Goal: Task Accomplishment & Management: Manage account settings

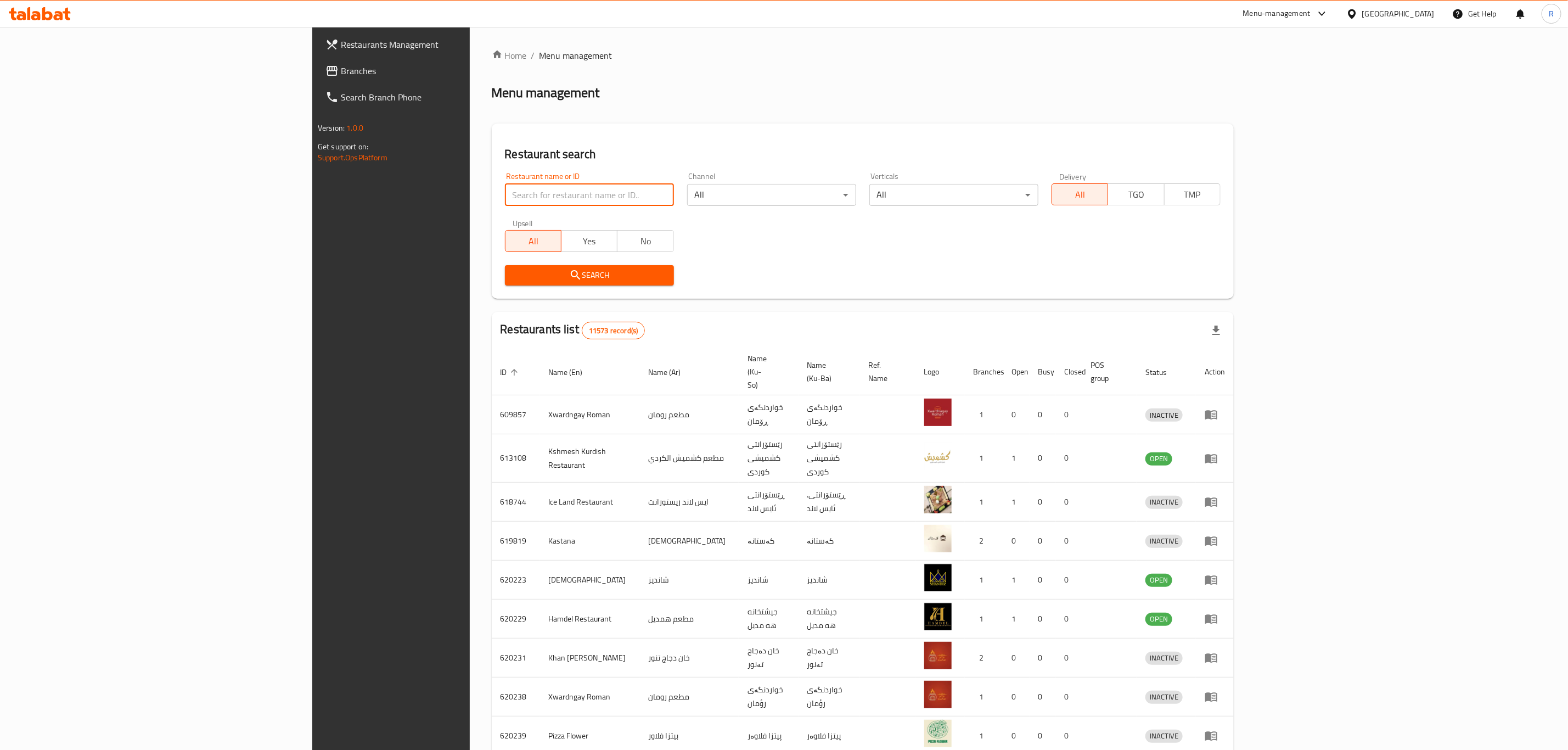
click at [533, 199] on input "search" at bounding box center [589, 194] width 169 height 22
type input "bas m"
click button "Search" at bounding box center [589, 275] width 169 height 20
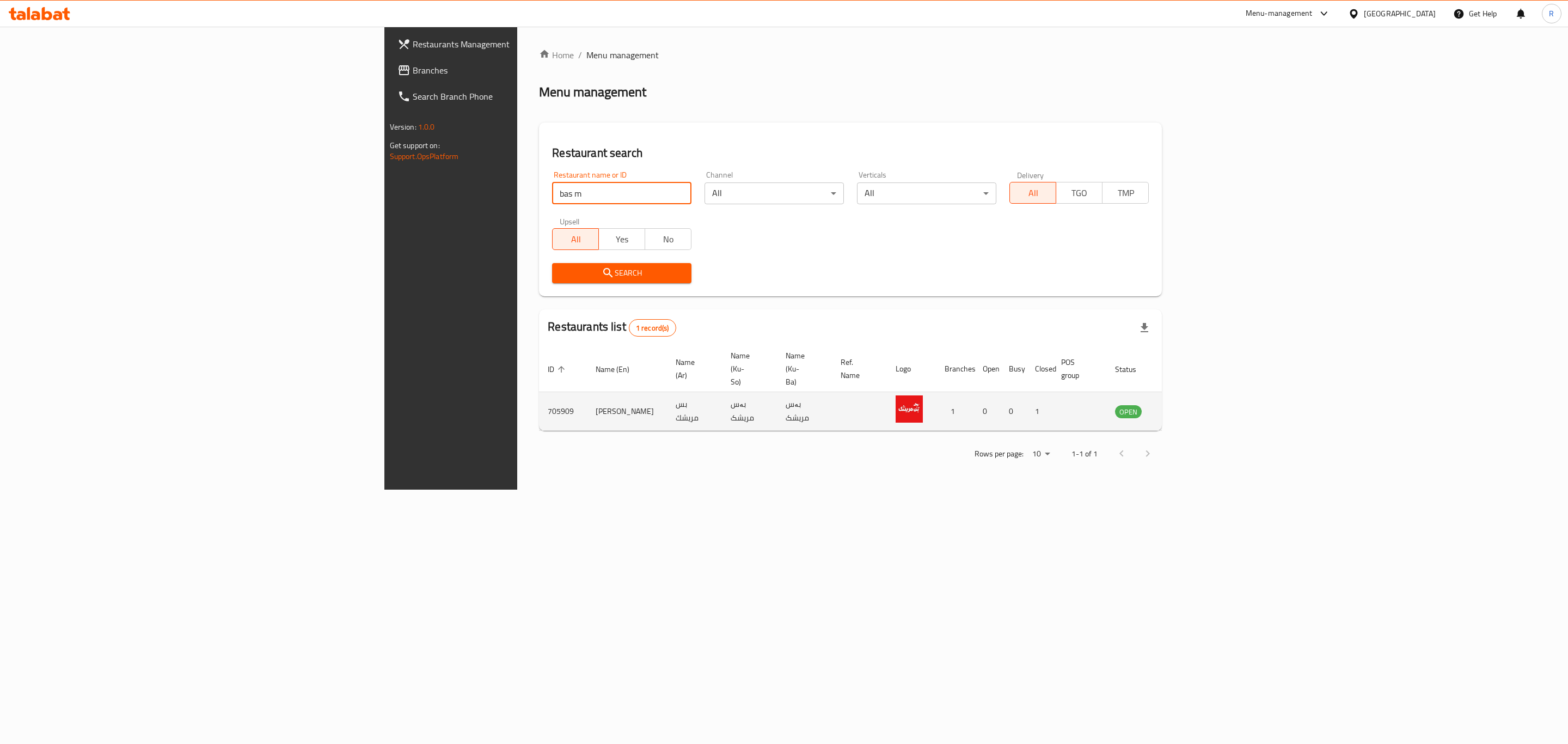
click at [1183, 409] on icon "enhanced table" at bounding box center [1181, 411] width 4 height 4
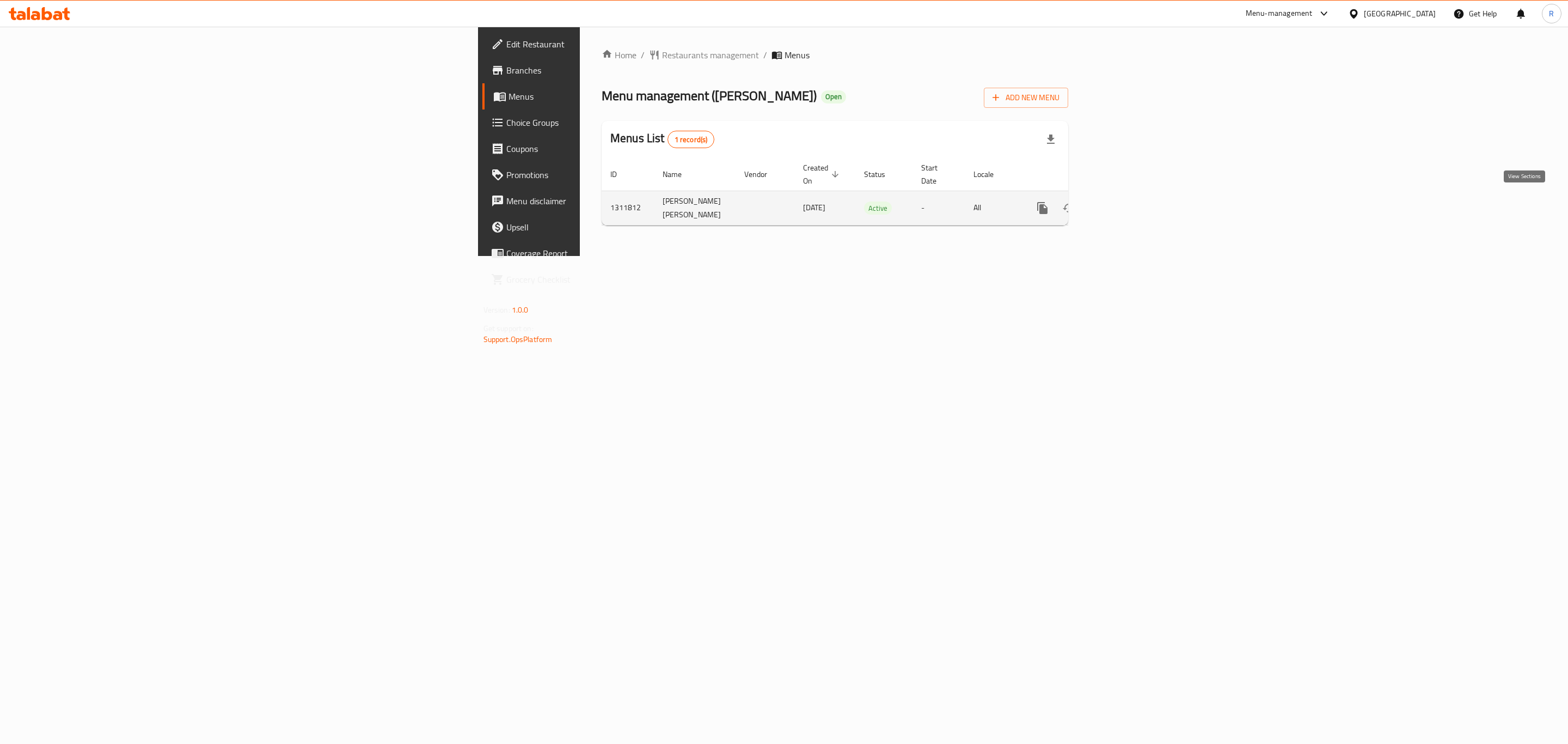
click at [1128, 201] on icon "enhanced table" at bounding box center [1121, 208] width 13 height 13
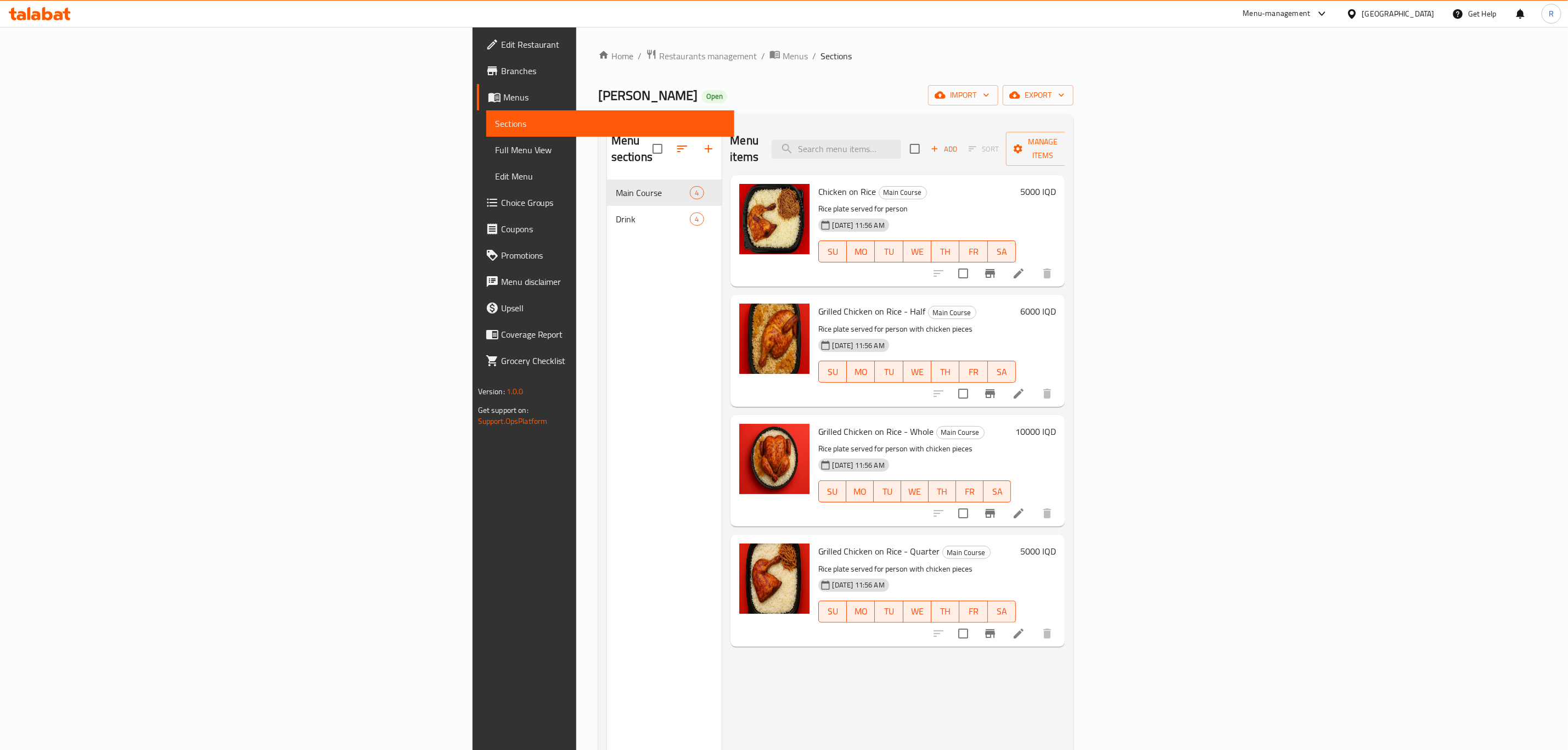
click at [873, 60] on ol "Home / Restaurants management / Menus / Sections" at bounding box center [835, 56] width 475 height 14
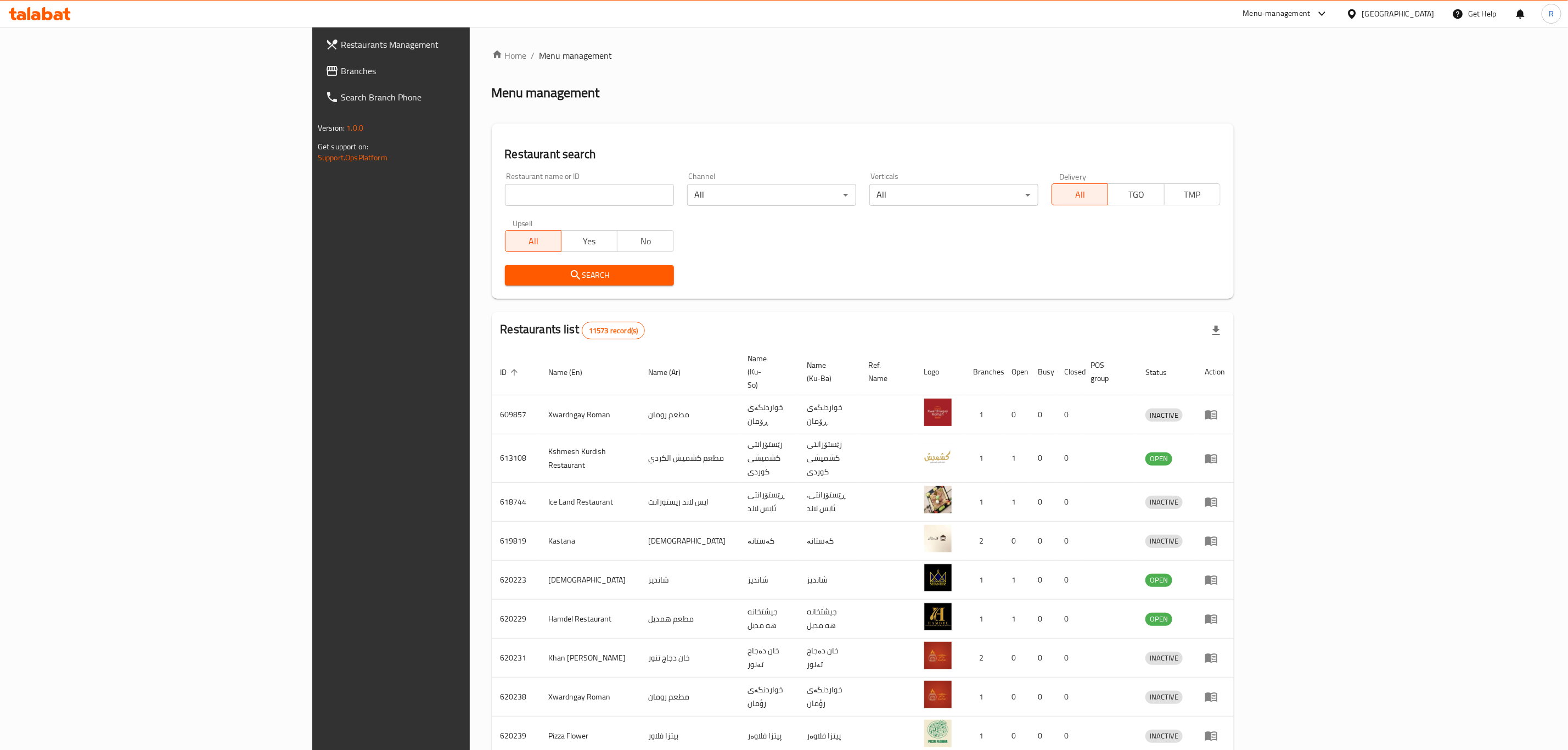
click at [505, 197] on input "search" at bounding box center [589, 194] width 169 height 22
click at [505, 199] on input "search" at bounding box center [589, 194] width 169 height 22
paste input "Falafil Barakat"
type input "Falafil Barakat"
click at [514, 272] on span "Search" at bounding box center [590, 275] width 152 height 14
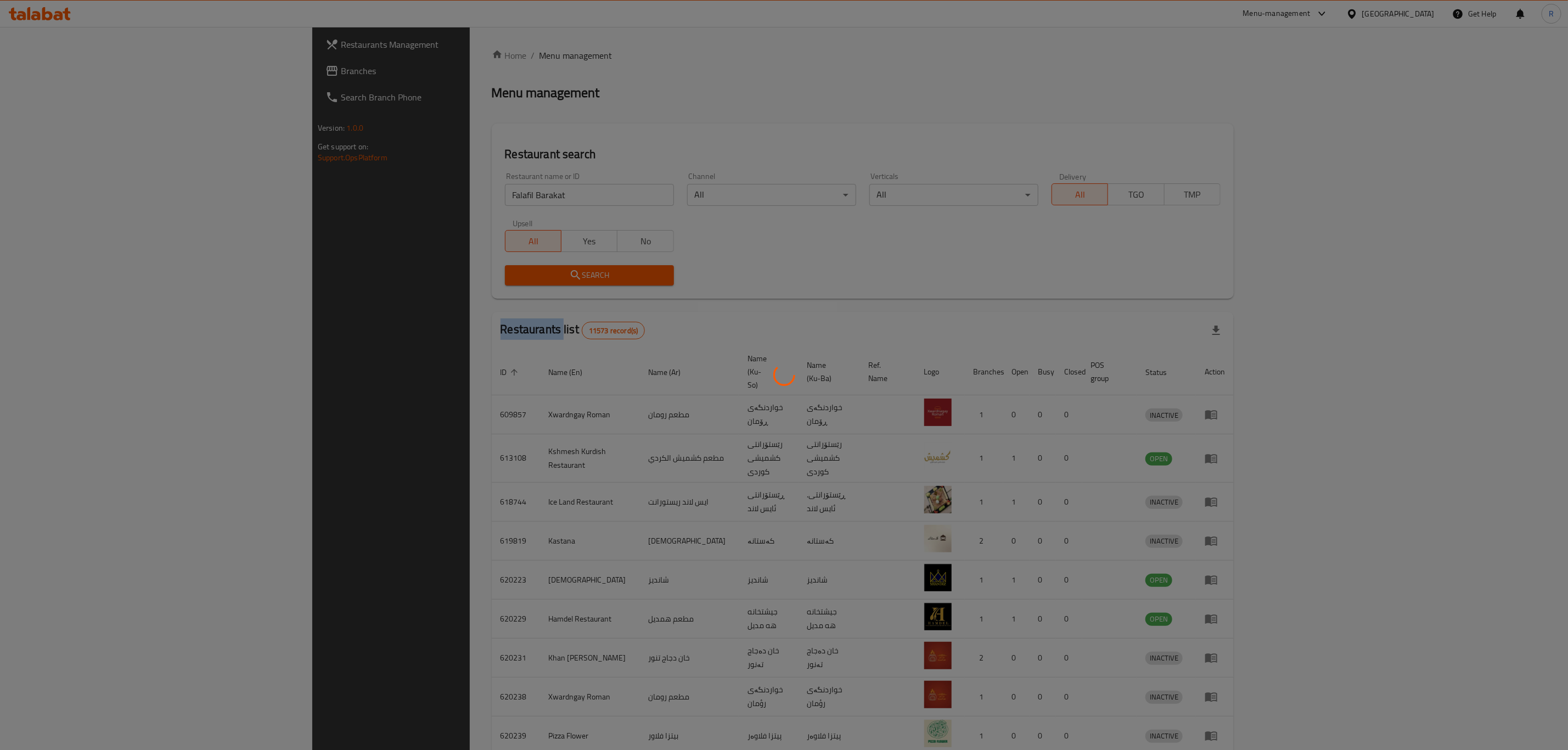
click at [356, 272] on div at bounding box center [784, 375] width 1568 height 750
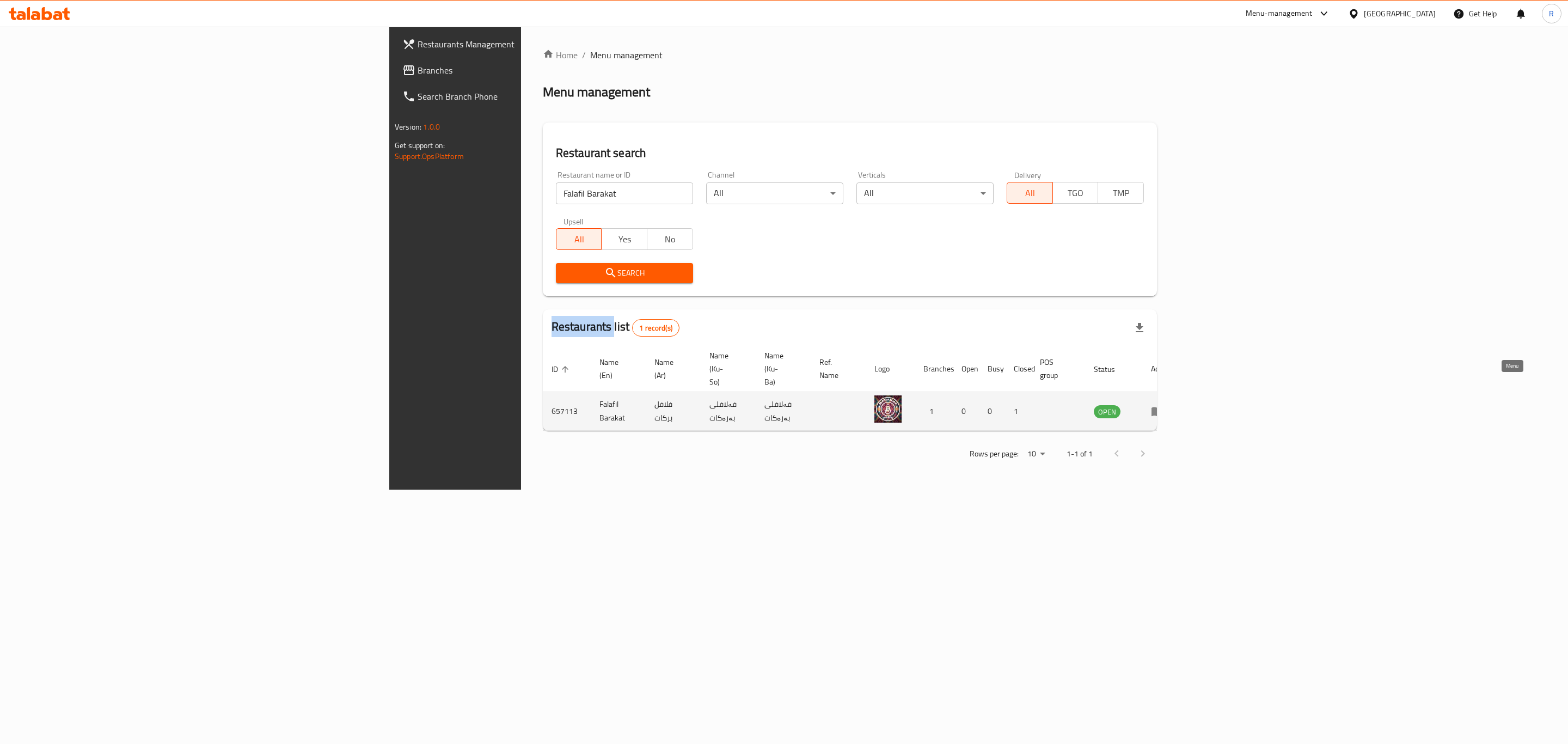
click at [1164, 407] on icon "enhanced table" at bounding box center [1157, 411] width 12 height 9
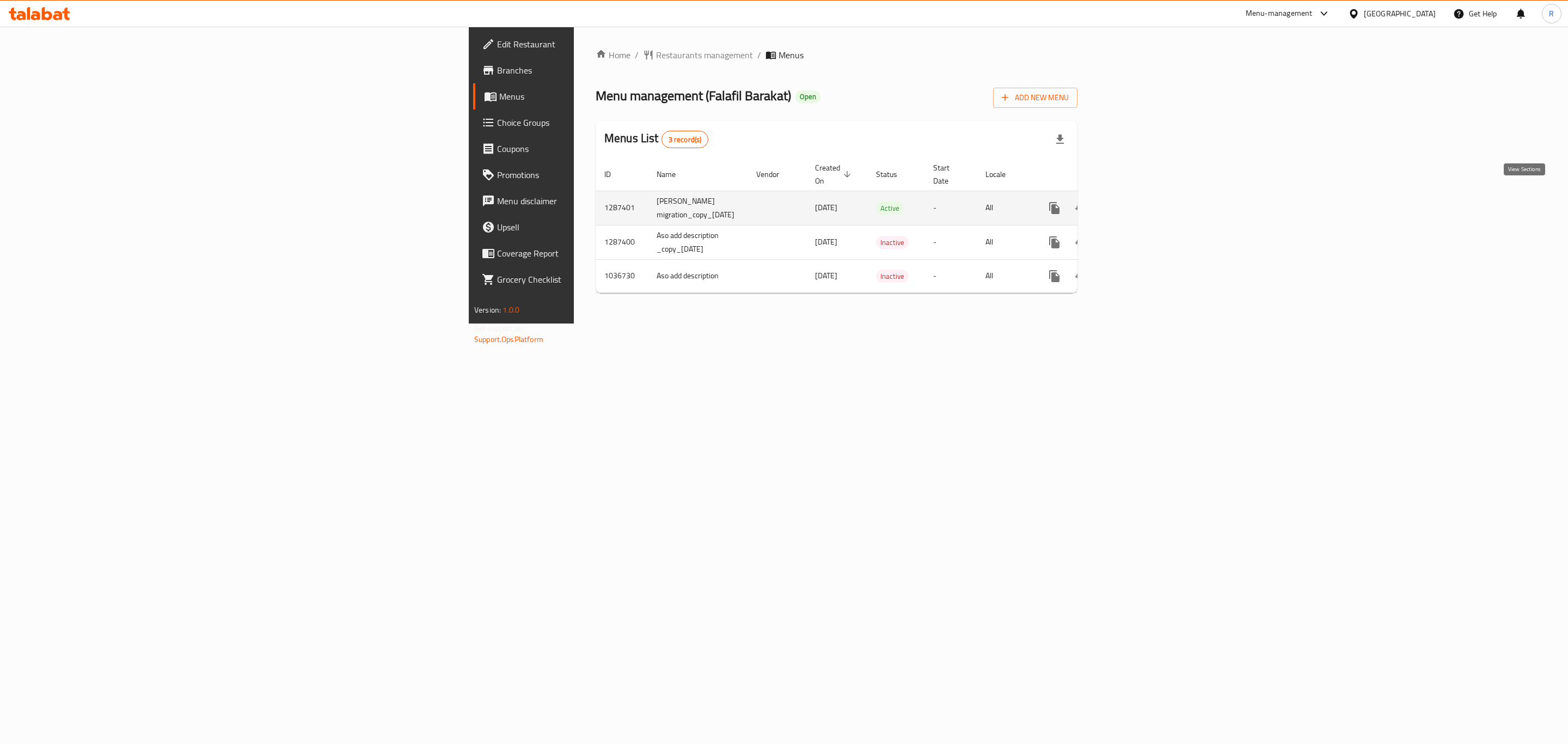
click at [1140, 201] on icon "enhanced table" at bounding box center [1133, 208] width 13 height 13
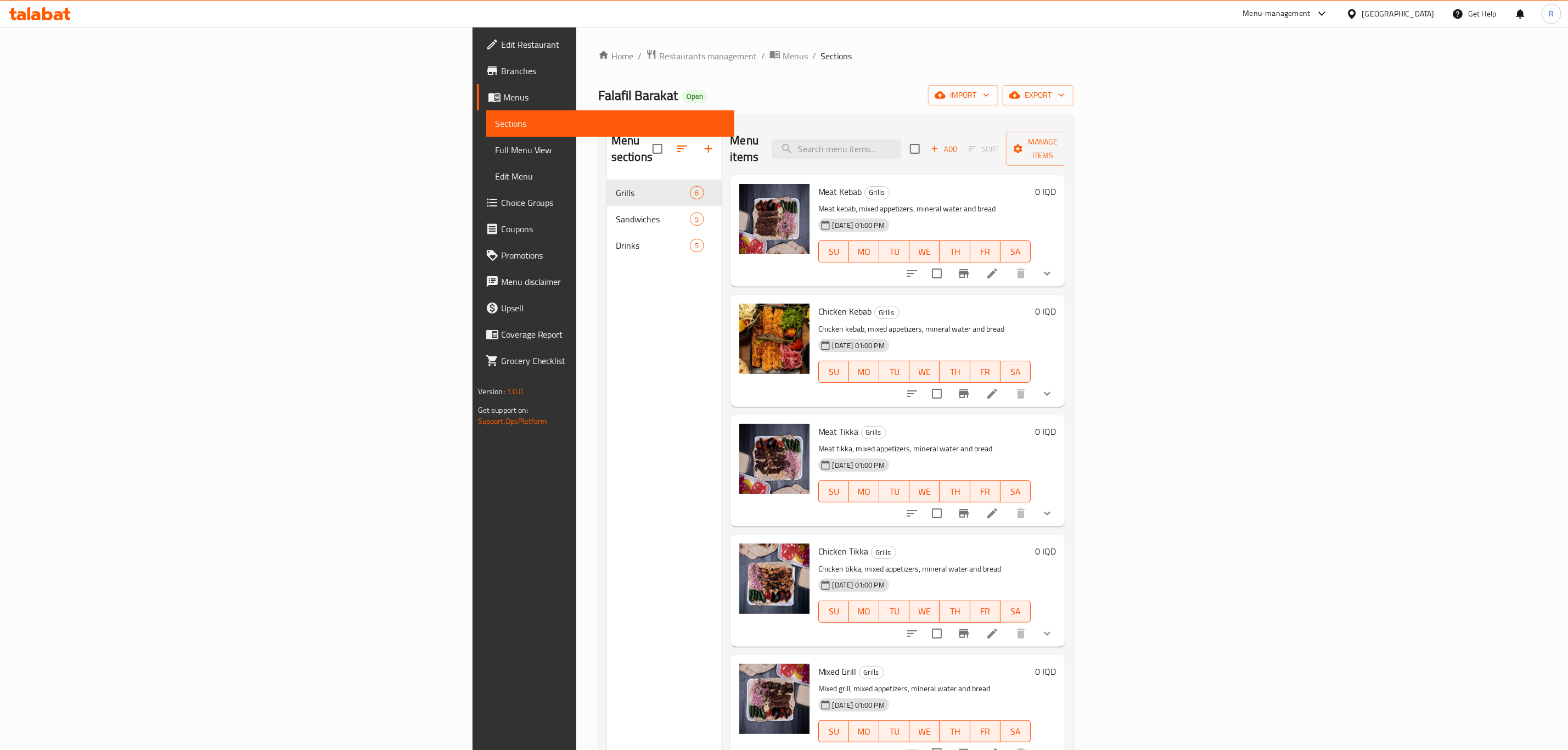
click at [770, 54] on ol "Home / Restaurants management / Menus / Sections" at bounding box center [835, 56] width 475 height 14
click at [781, 83] on div "Home / Restaurants management / Menus / Sections Falafil [PERSON_NAME] Open imp…" at bounding box center [835, 465] width 475 height 833
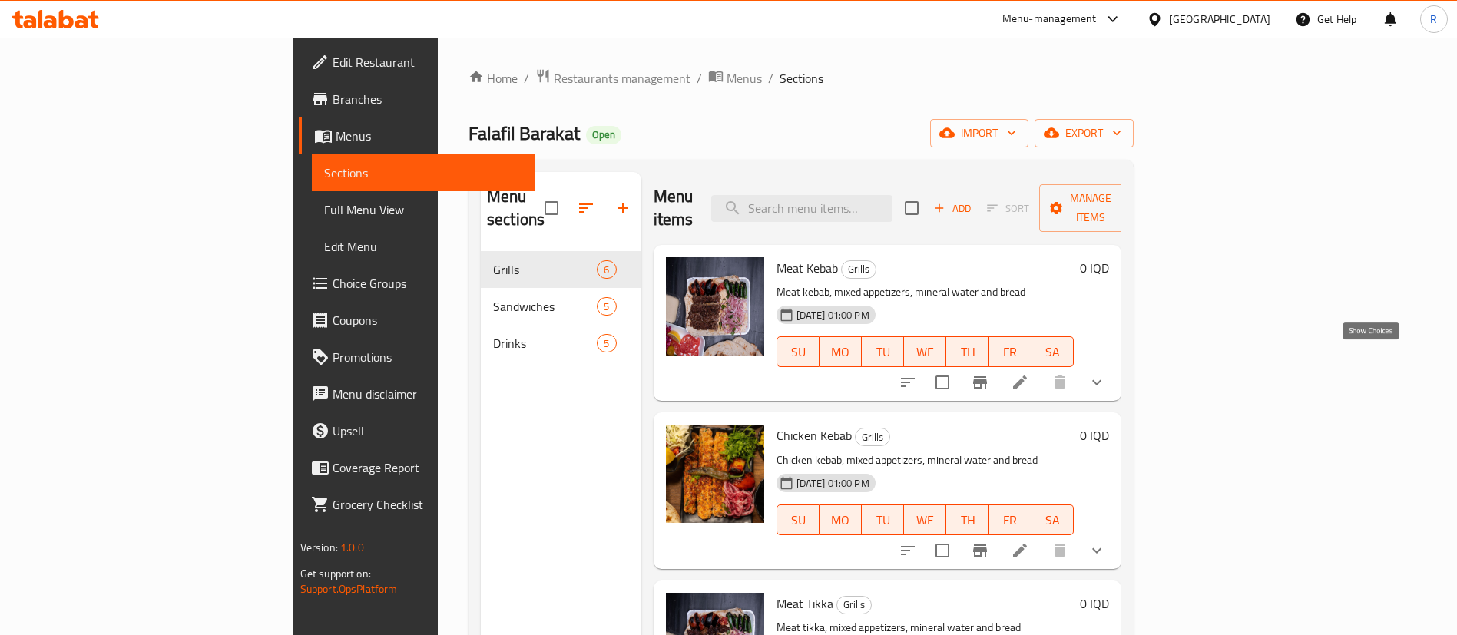
click at [1106, 373] on icon "show more" at bounding box center [1096, 382] width 18 height 18
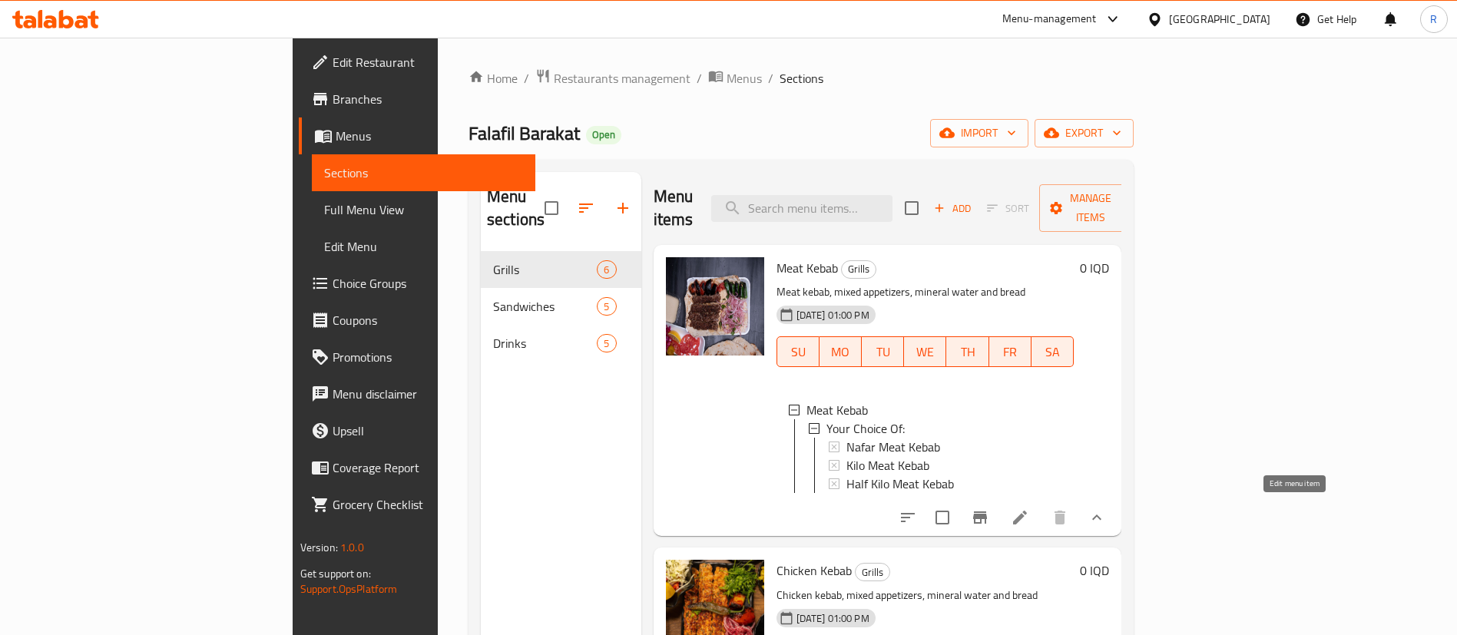
click at [1027, 515] on icon at bounding box center [1020, 518] width 14 height 14
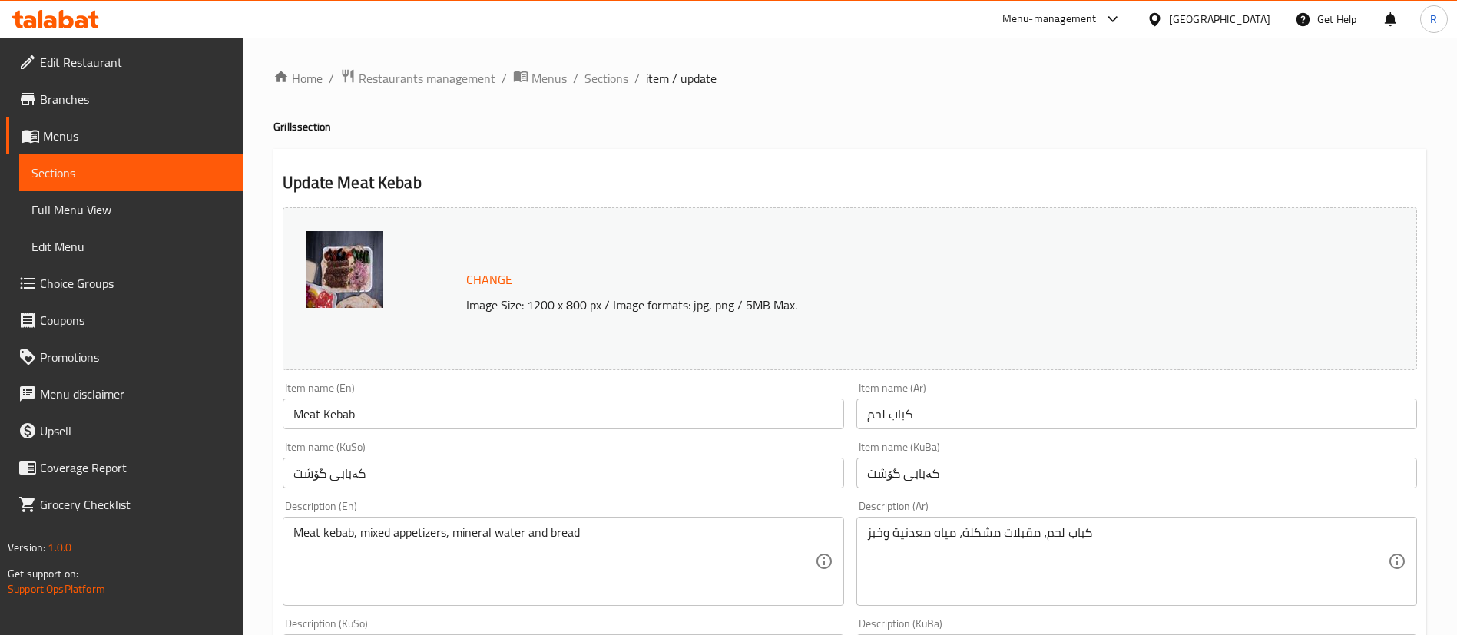
click at [616, 75] on span "Sections" at bounding box center [606, 78] width 44 height 18
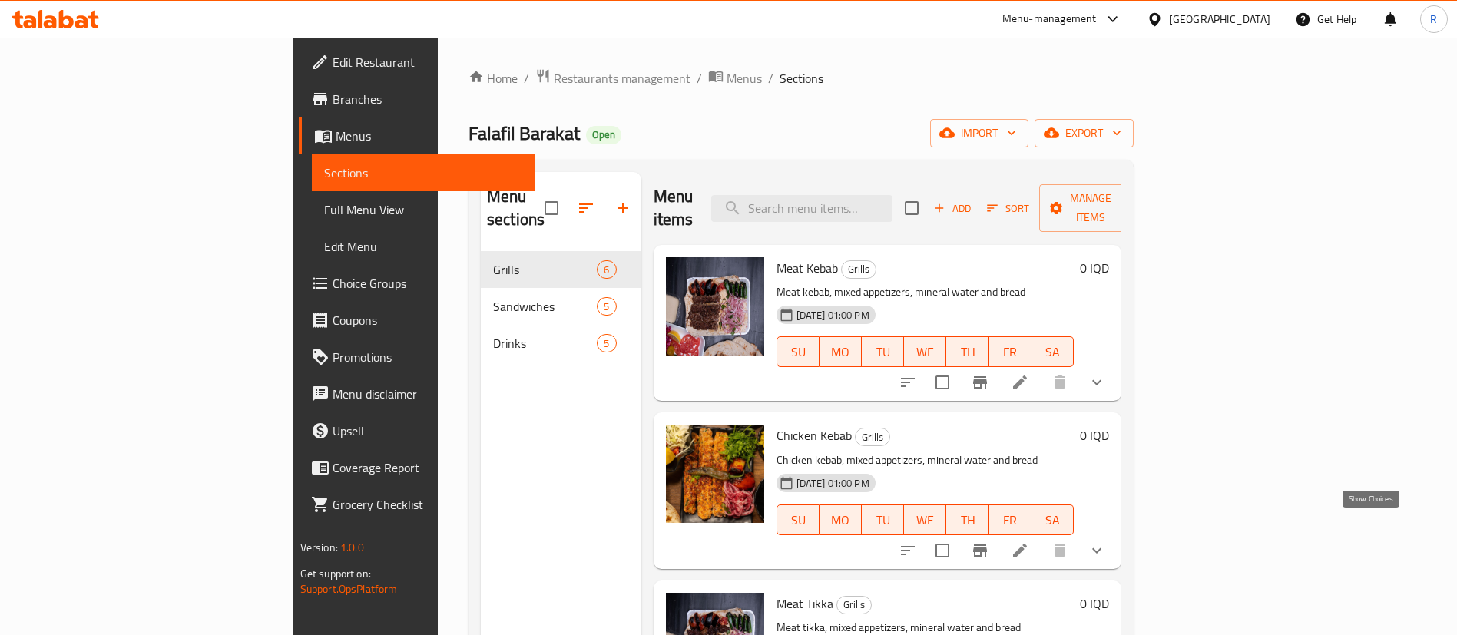
click at [1106, 541] on icon "show more" at bounding box center [1096, 550] width 18 height 18
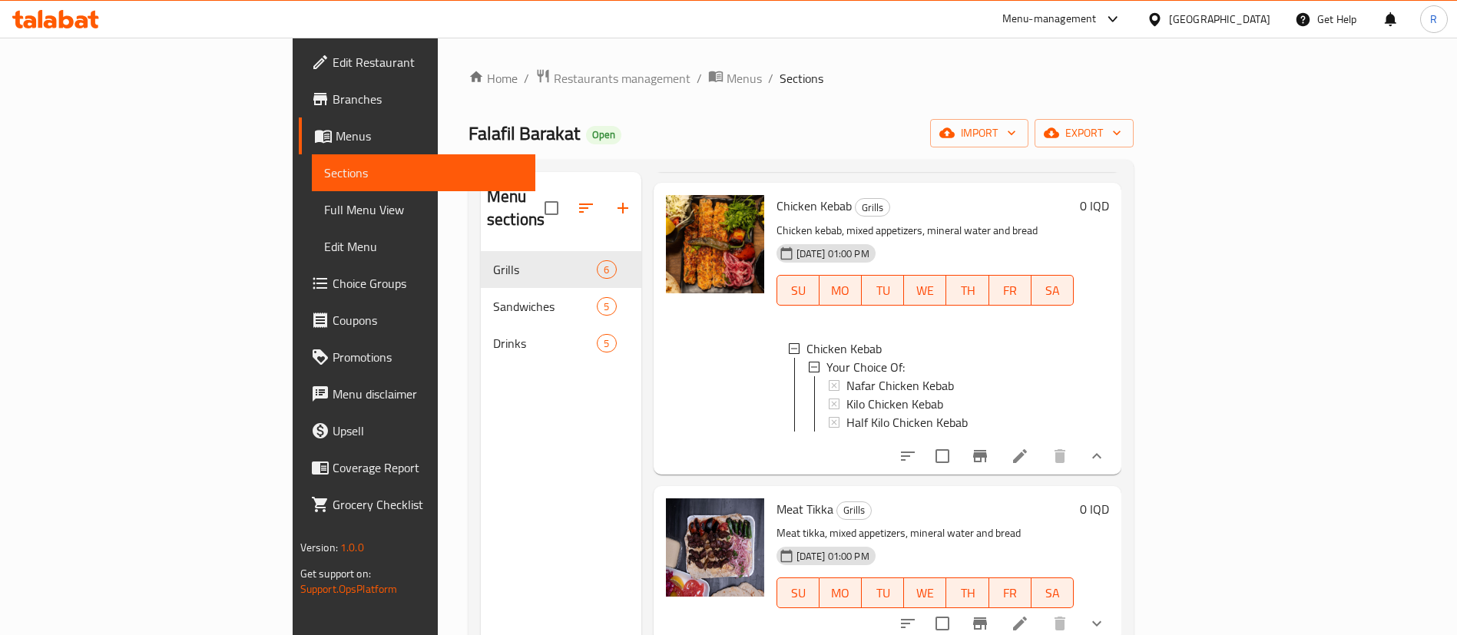
scroll to position [230, 0]
click at [1029, 455] on icon at bounding box center [1019, 455] width 18 height 18
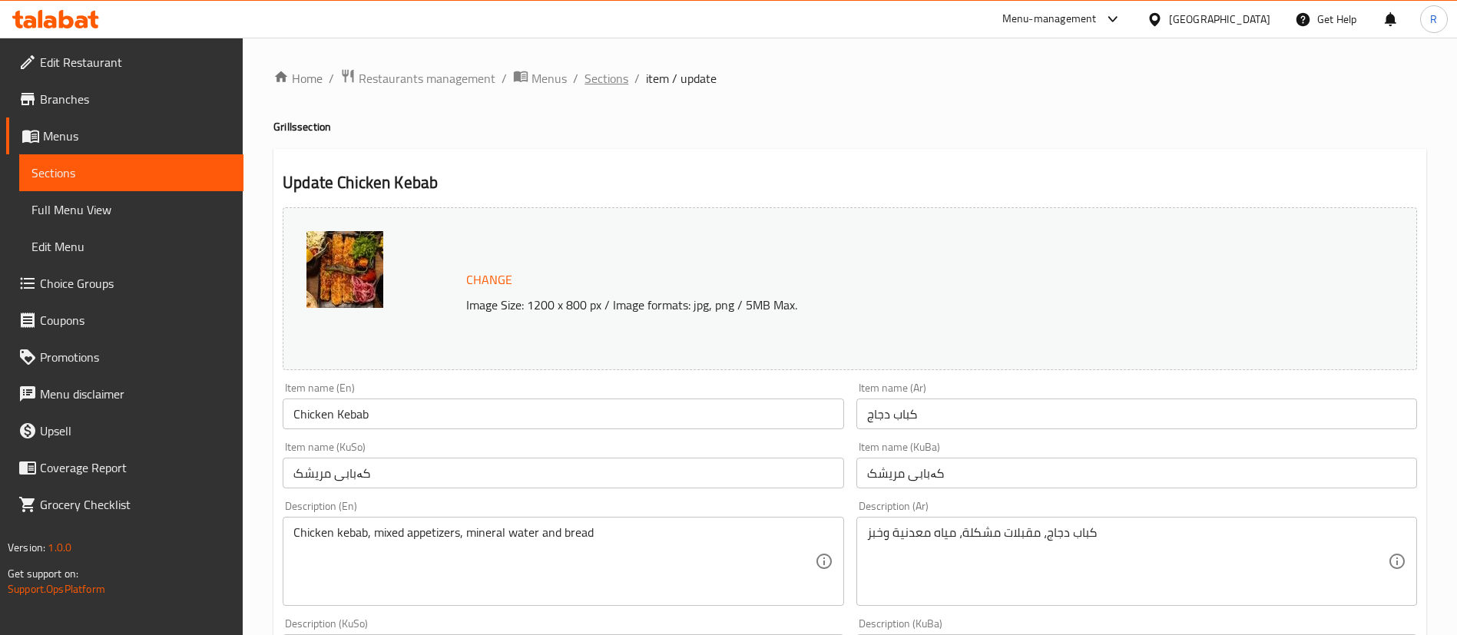
click at [594, 75] on span "Sections" at bounding box center [606, 78] width 44 height 18
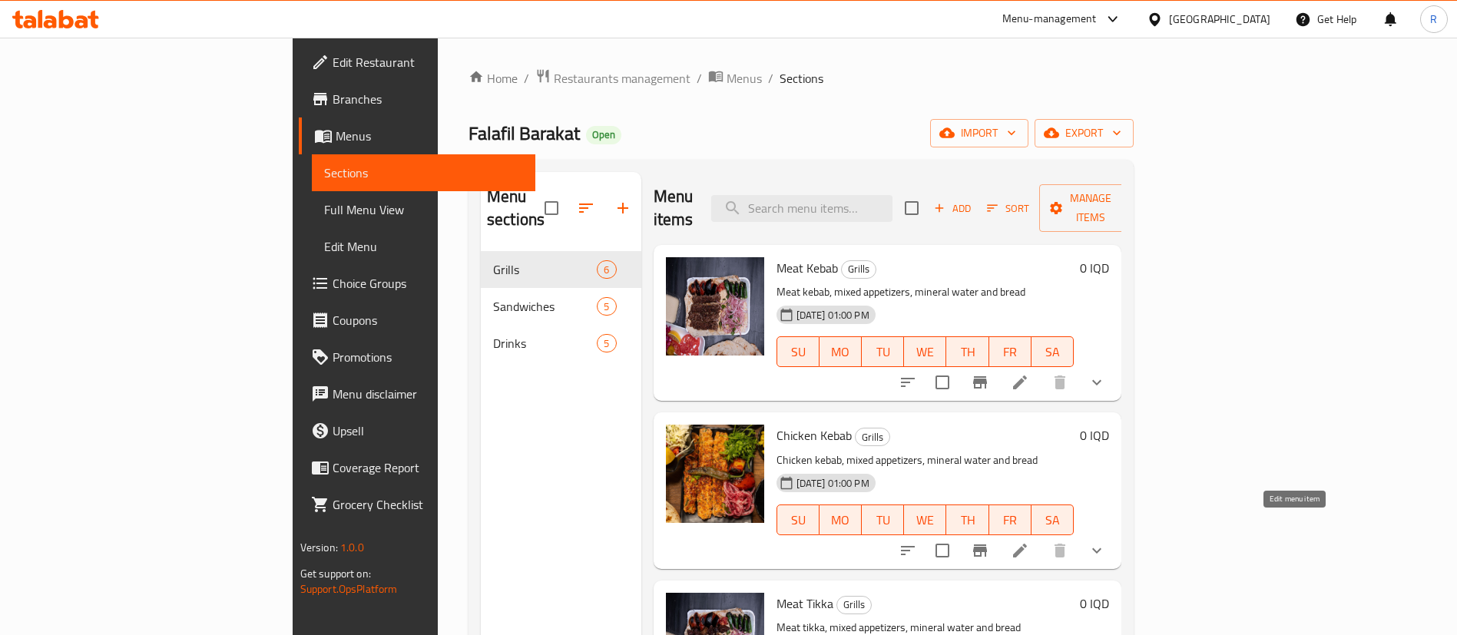
click at [1029, 541] on icon at bounding box center [1019, 550] width 18 height 18
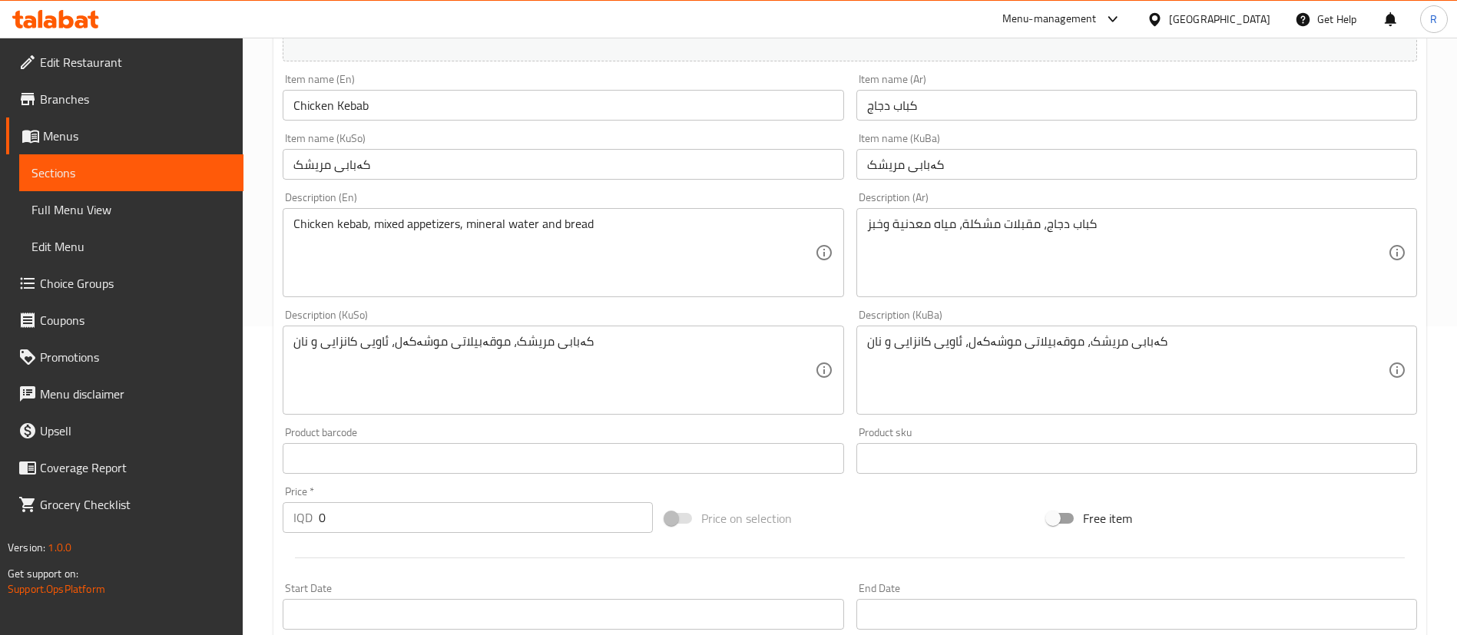
scroll to position [728, 0]
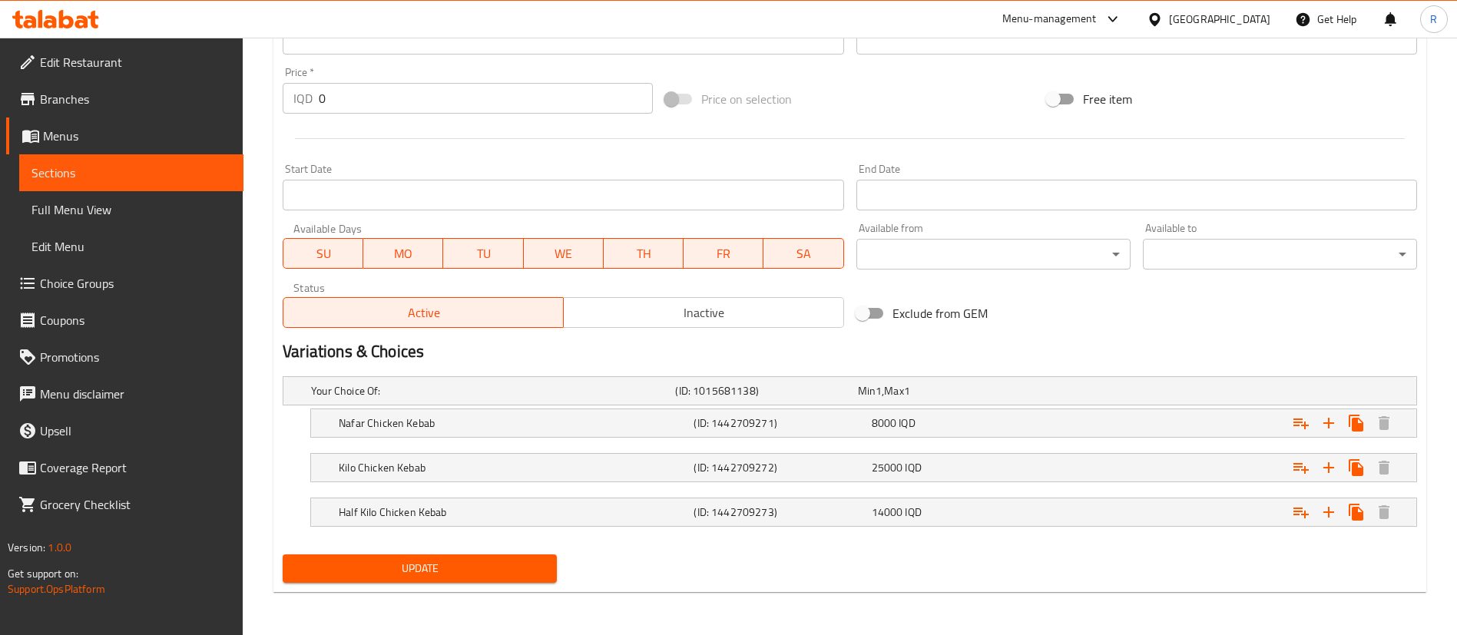
click at [720, 325] on button "Inactive" at bounding box center [703, 312] width 281 height 31
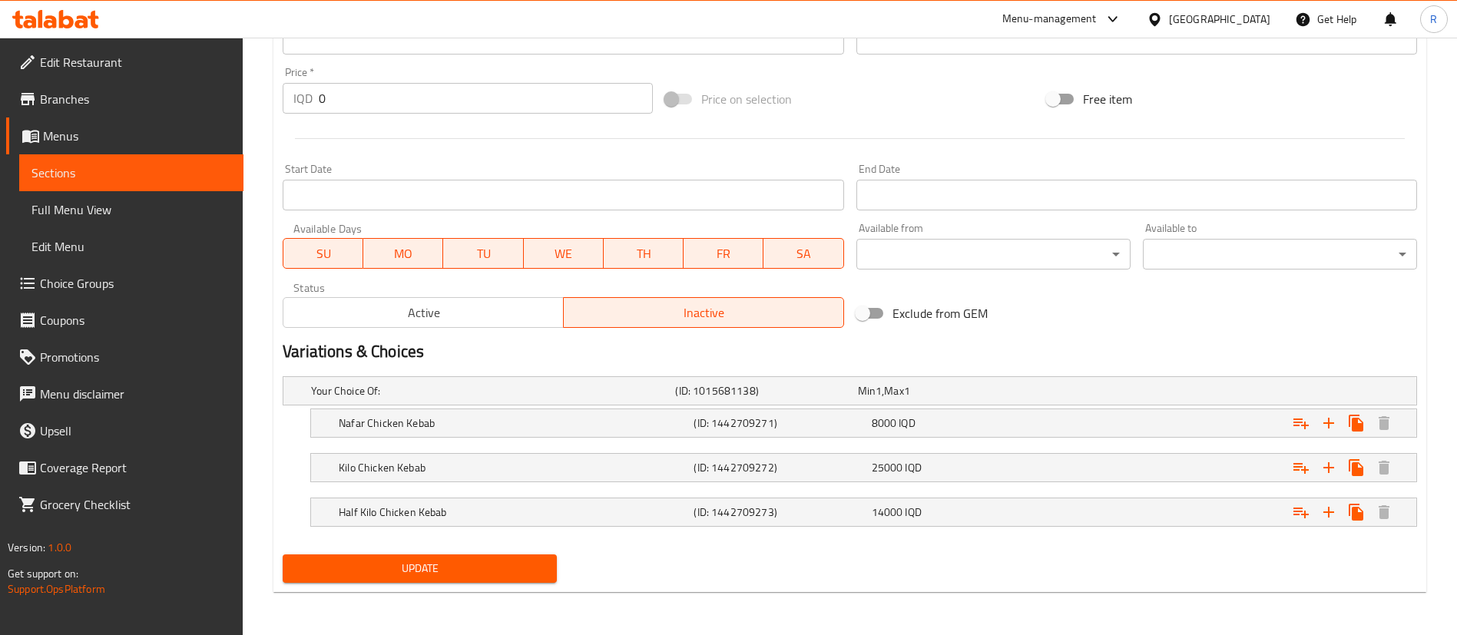
click at [535, 570] on span "Update" at bounding box center [420, 568] width 250 height 19
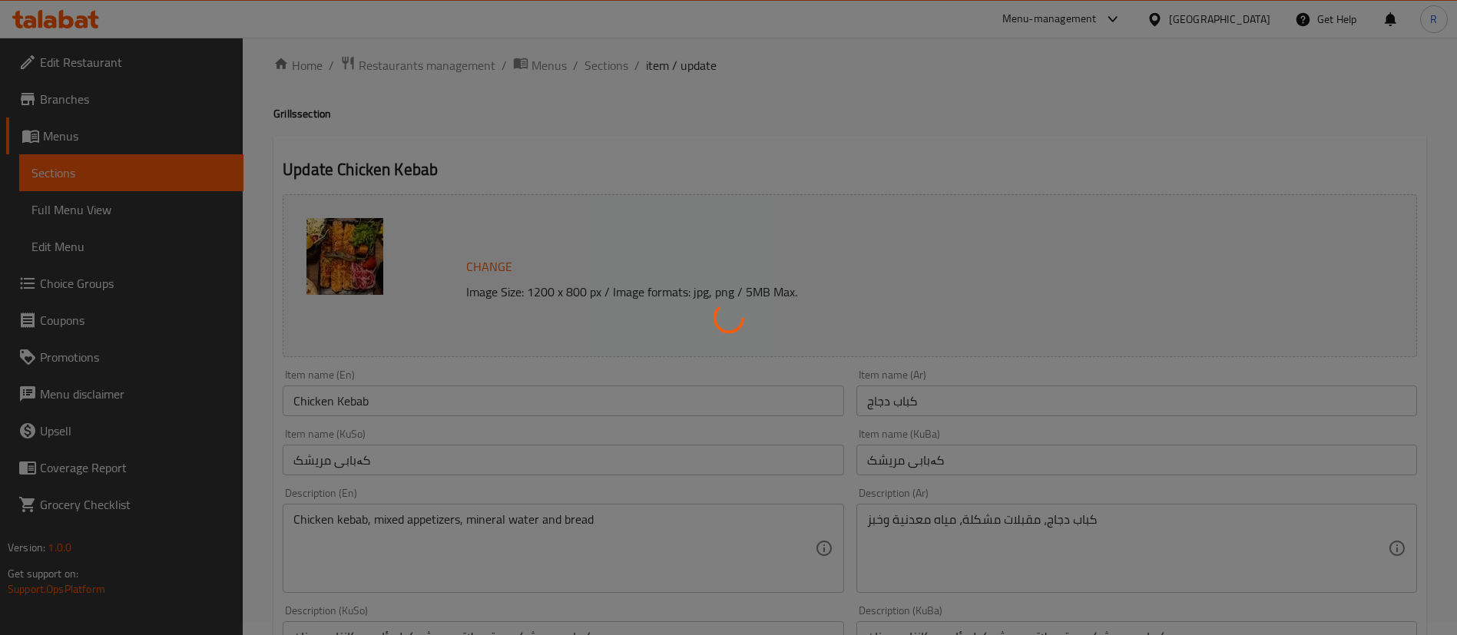
scroll to position [0, 0]
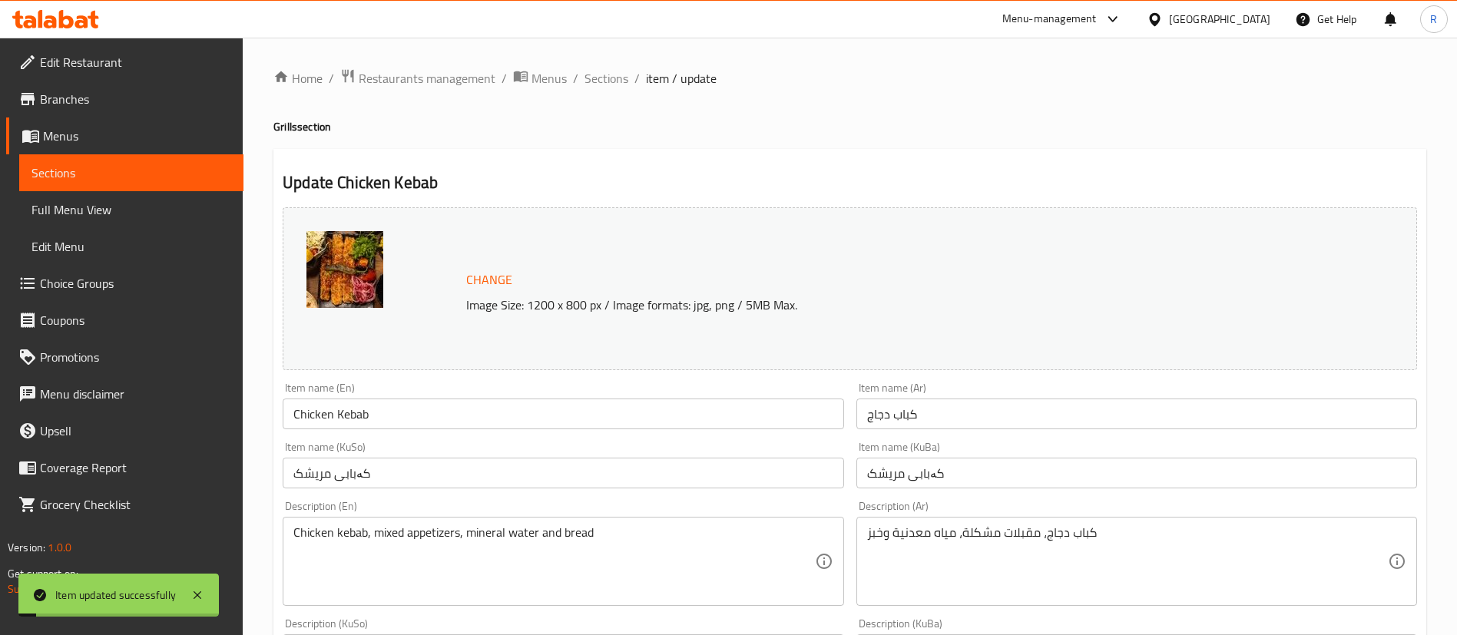
click at [605, 80] on span "Sections" at bounding box center [606, 78] width 44 height 18
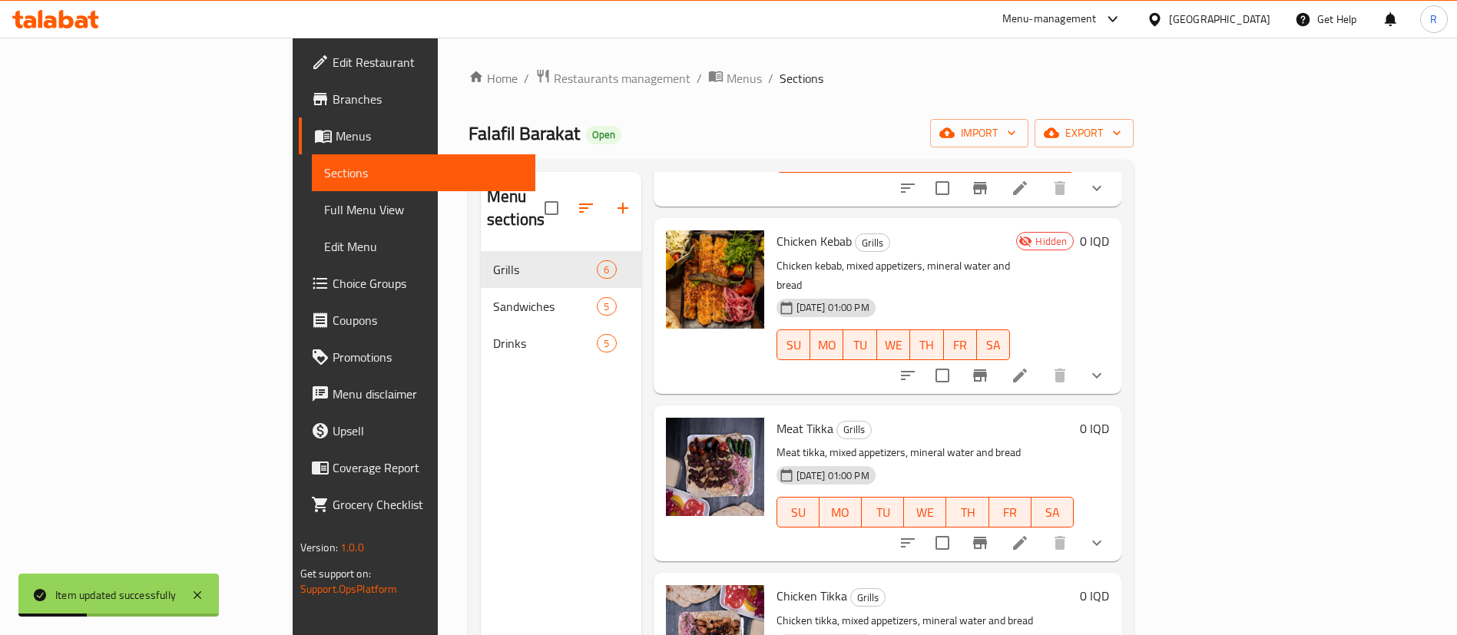
scroll to position [230, 0]
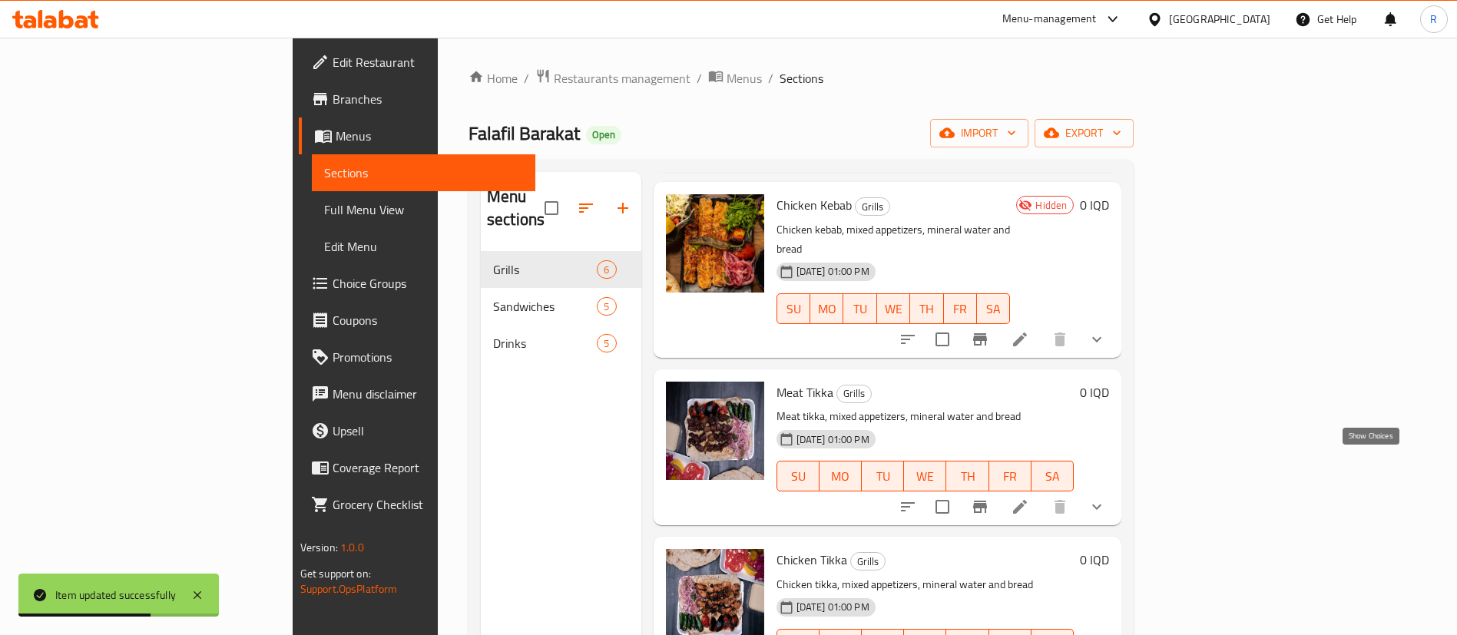
click at [1106, 498] on icon "show more" at bounding box center [1096, 507] width 18 height 18
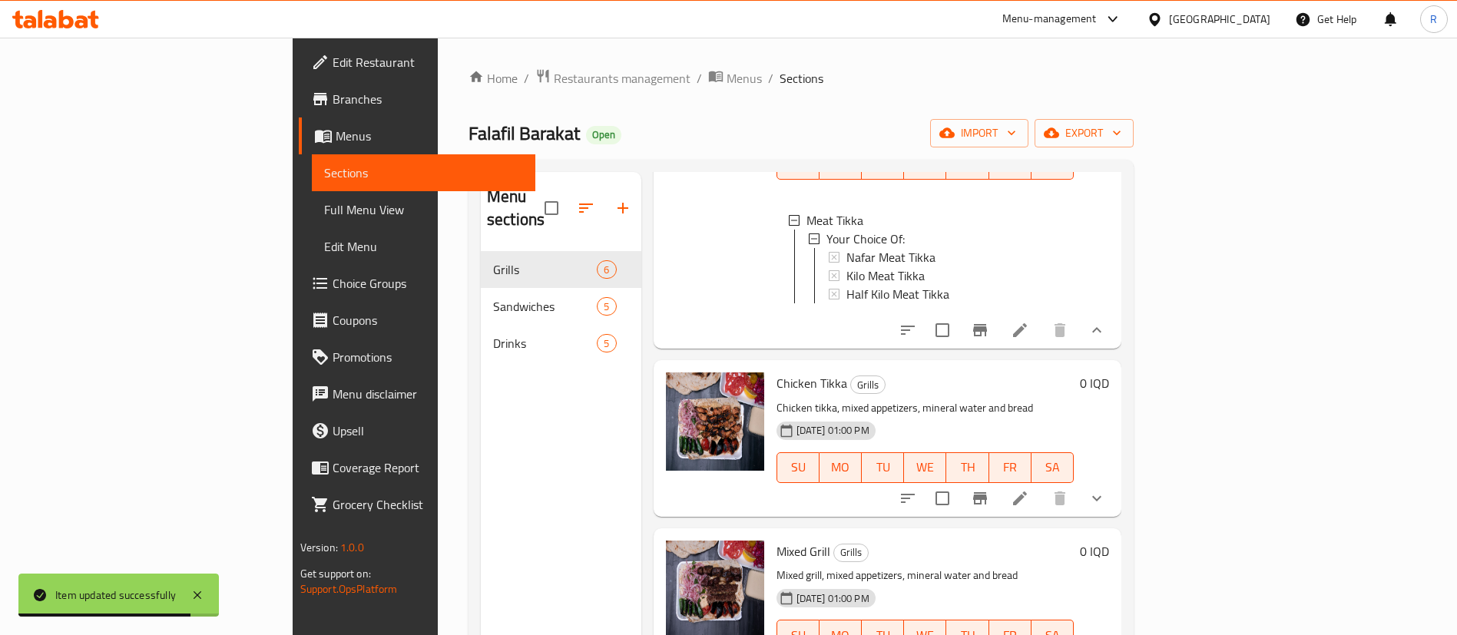
scroll to position [563, 0]
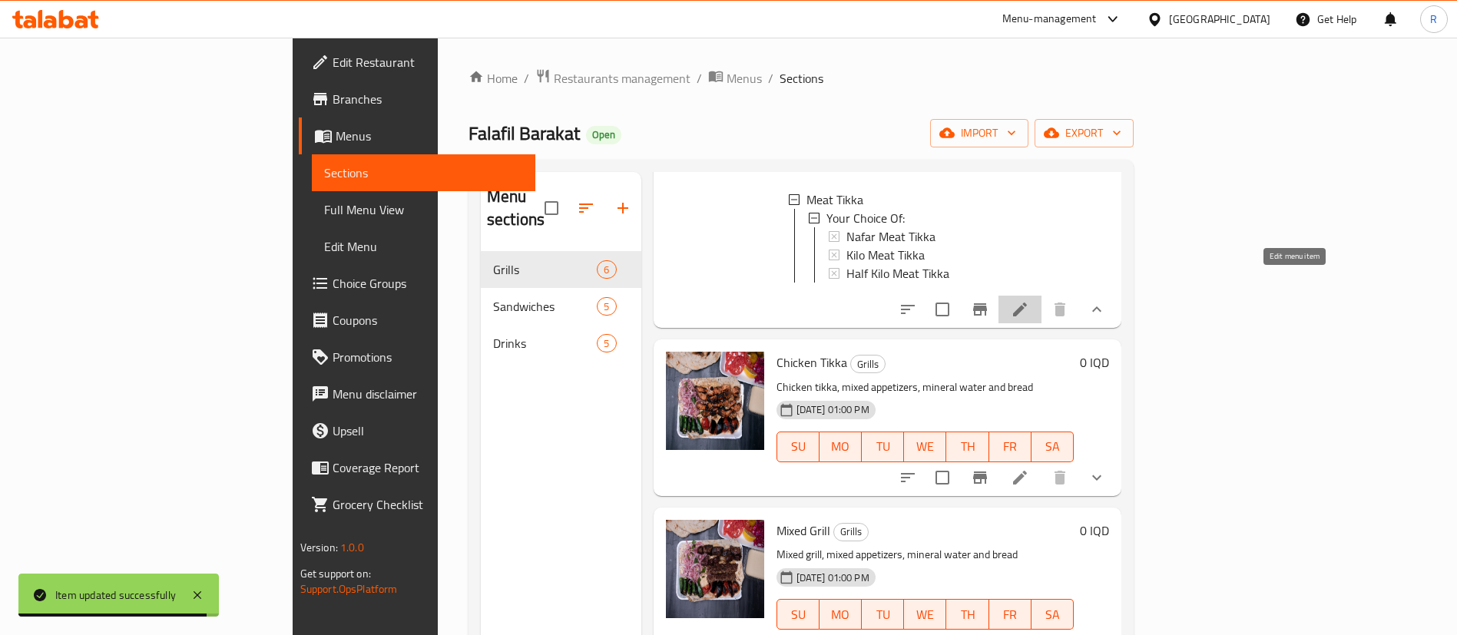
click at [1029, 300] on icon at bounding box center [1019, 309] width 18 height 18
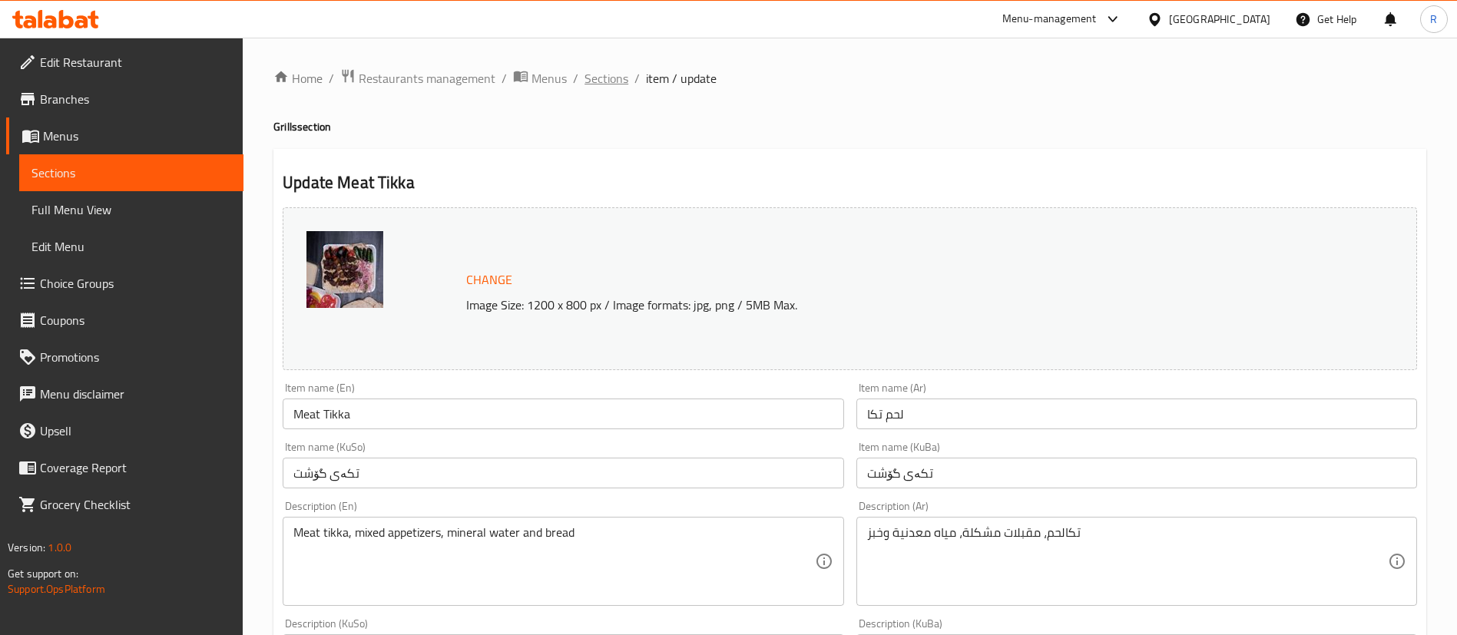
click at [603, 76] on span "Sections" at bounding box center [606, 78] width 44 height 18
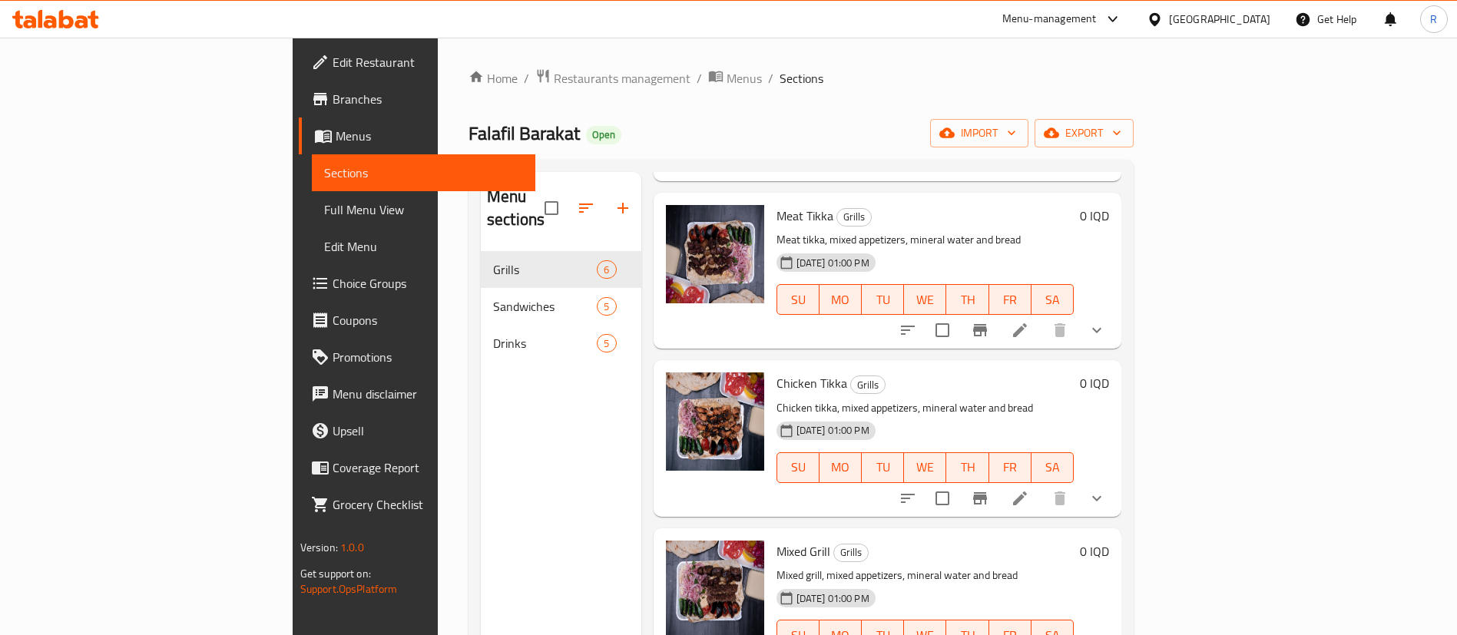
scroll to position [410, 0]
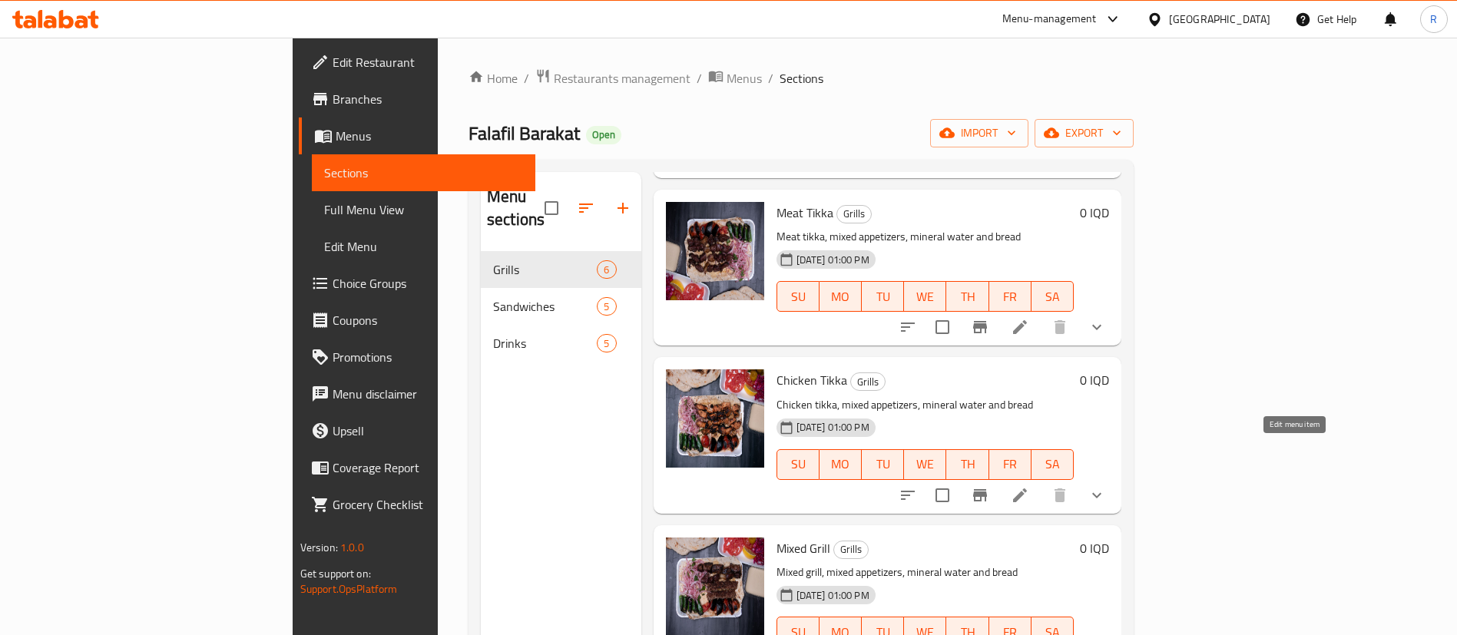
click at [1029, 486] on icon at bounding box center [1019, 495] width 18 height 18
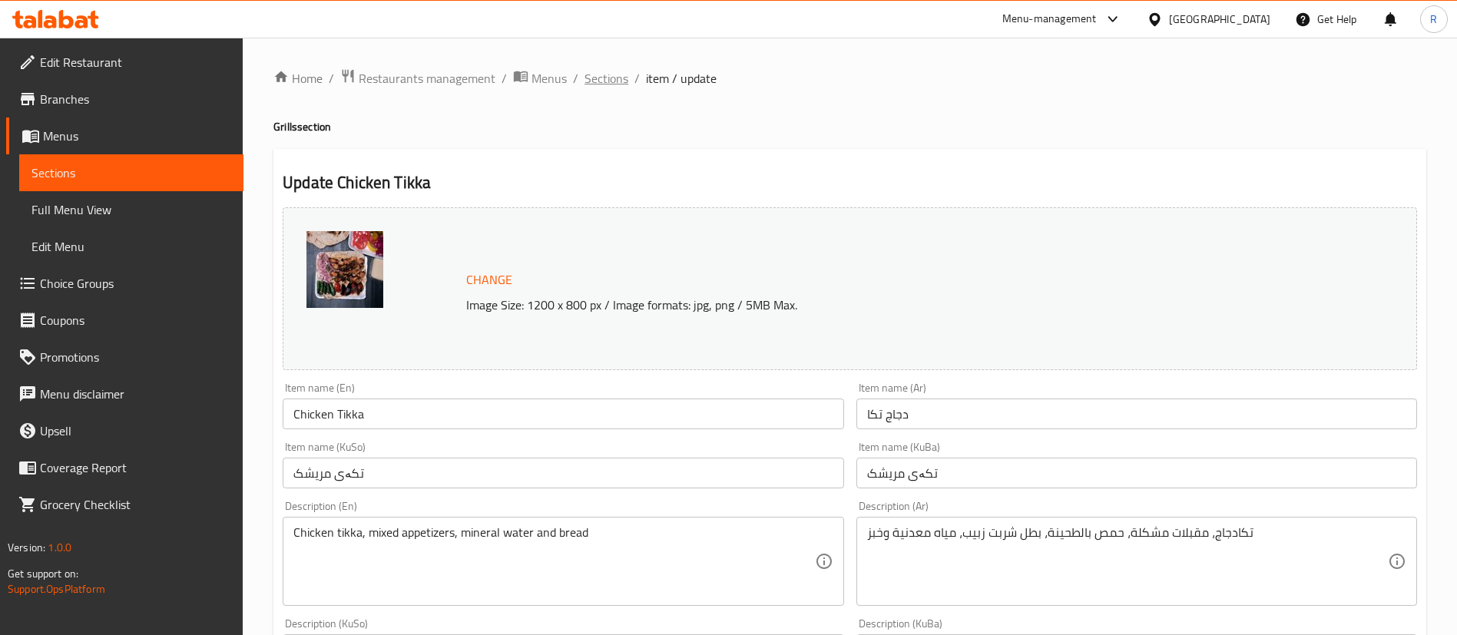
click at [610, 79] on span "Sections" at bounding box center [606, 78] width 44 height 18
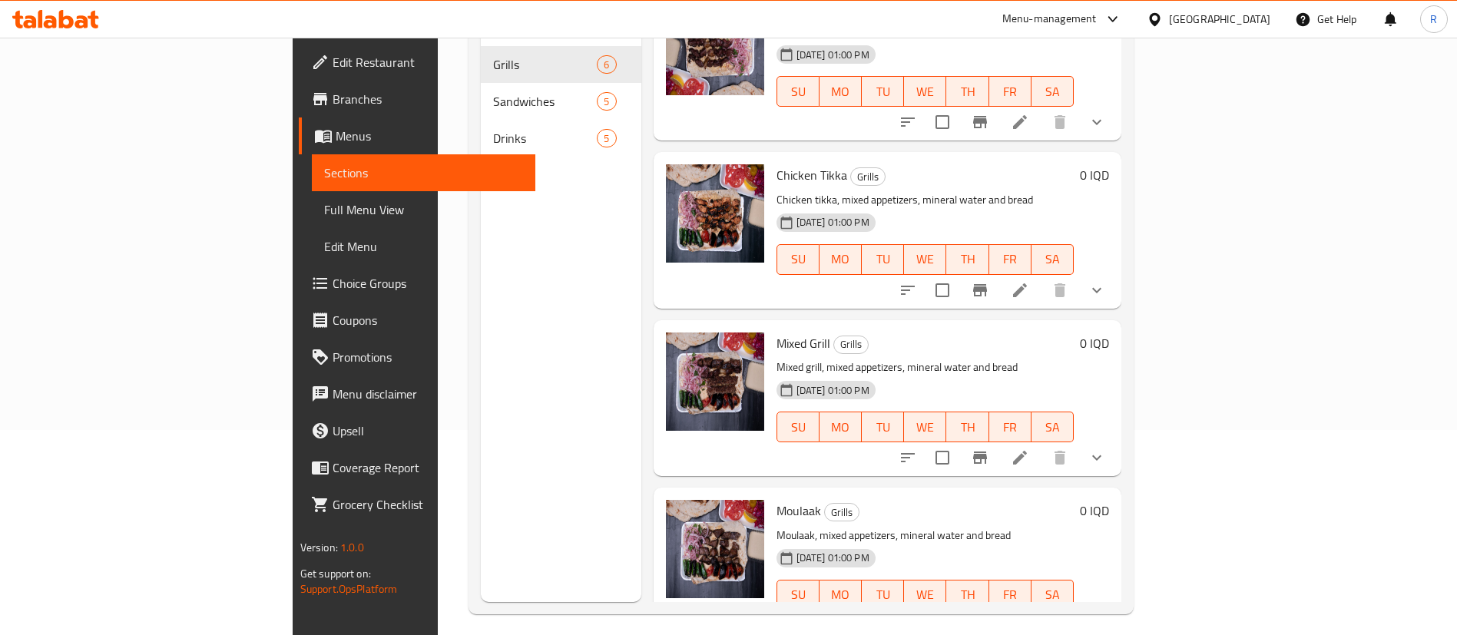
scroll to position [215, 0]
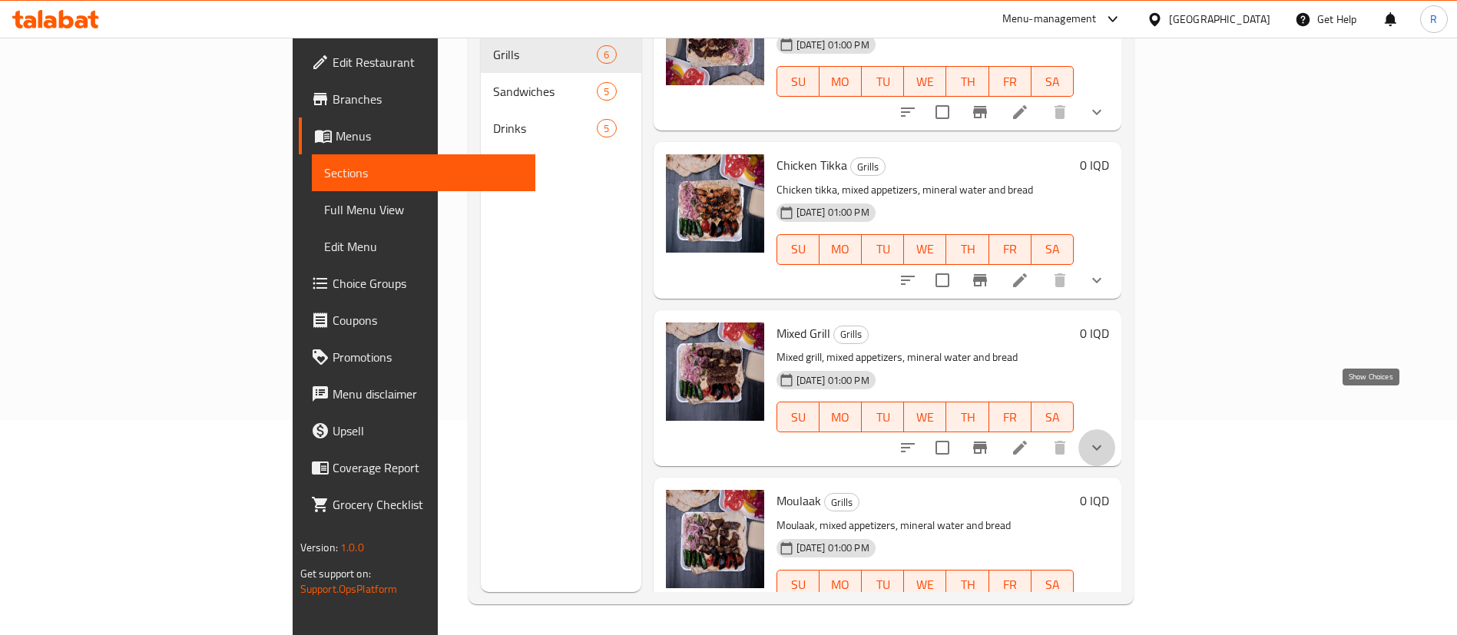
click at [1106, 438] on icon "show more" at bounding box center [1096, 447] width 18 height 18
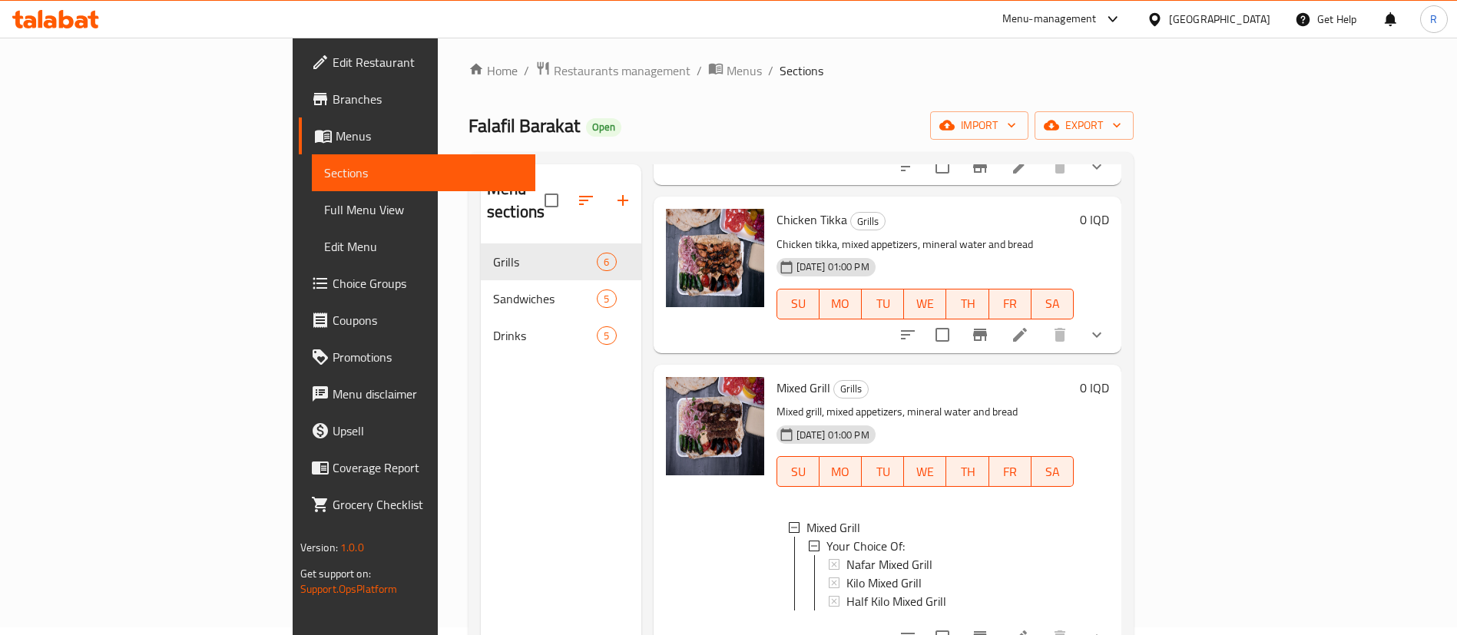
scroll to position [0, 0]
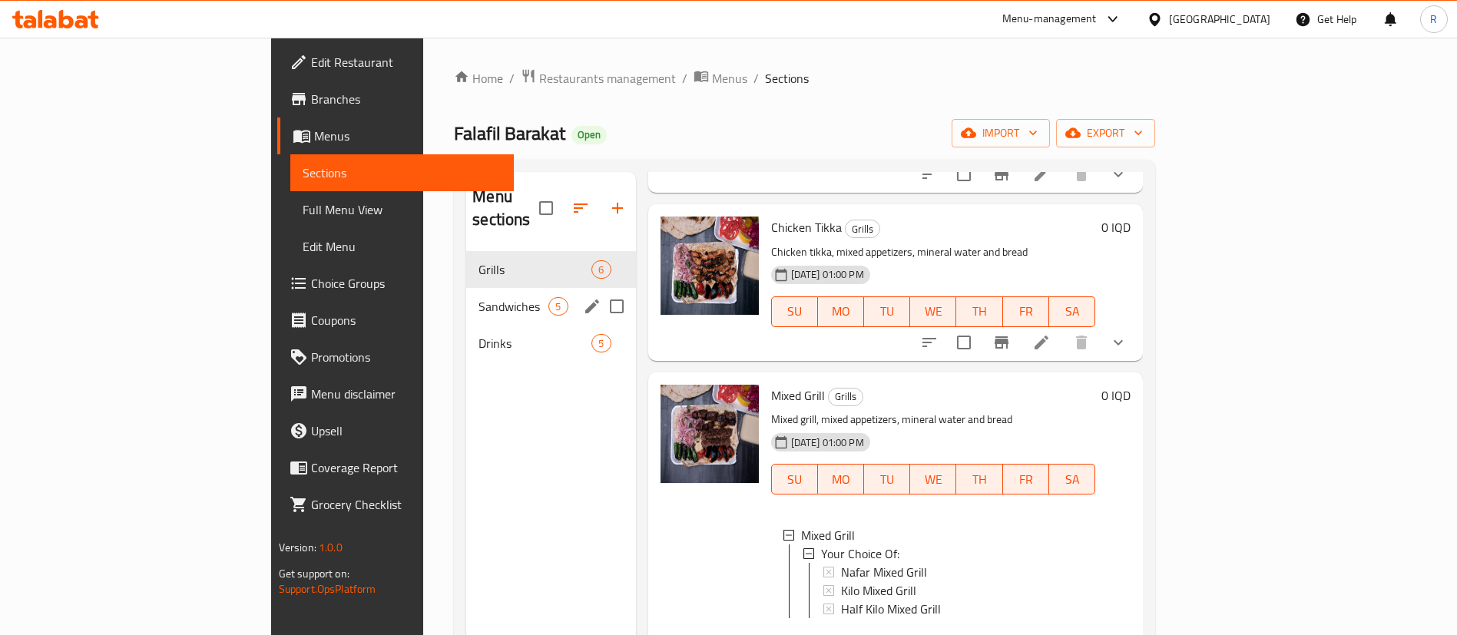
click at [478, 297] on span "Sandwiches" at bounding box center [513, 306] width 70 height 18
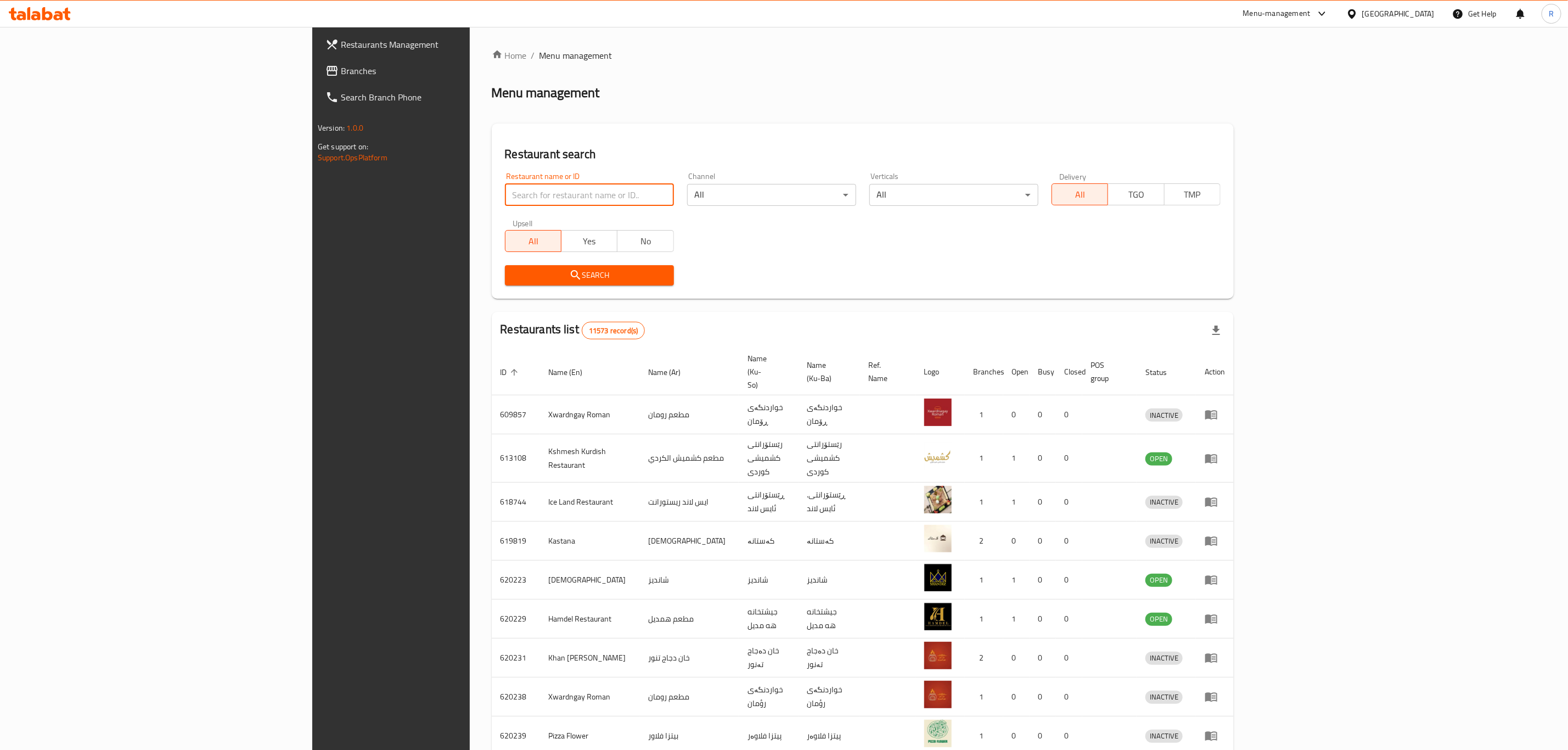
click at [505, 197] on input "search" at bounding box center [589, 194] width 169 height 22
type input "bas m"
click at [514, 275] on span "Search" at bounding box center [590, 275] width 152 height 14
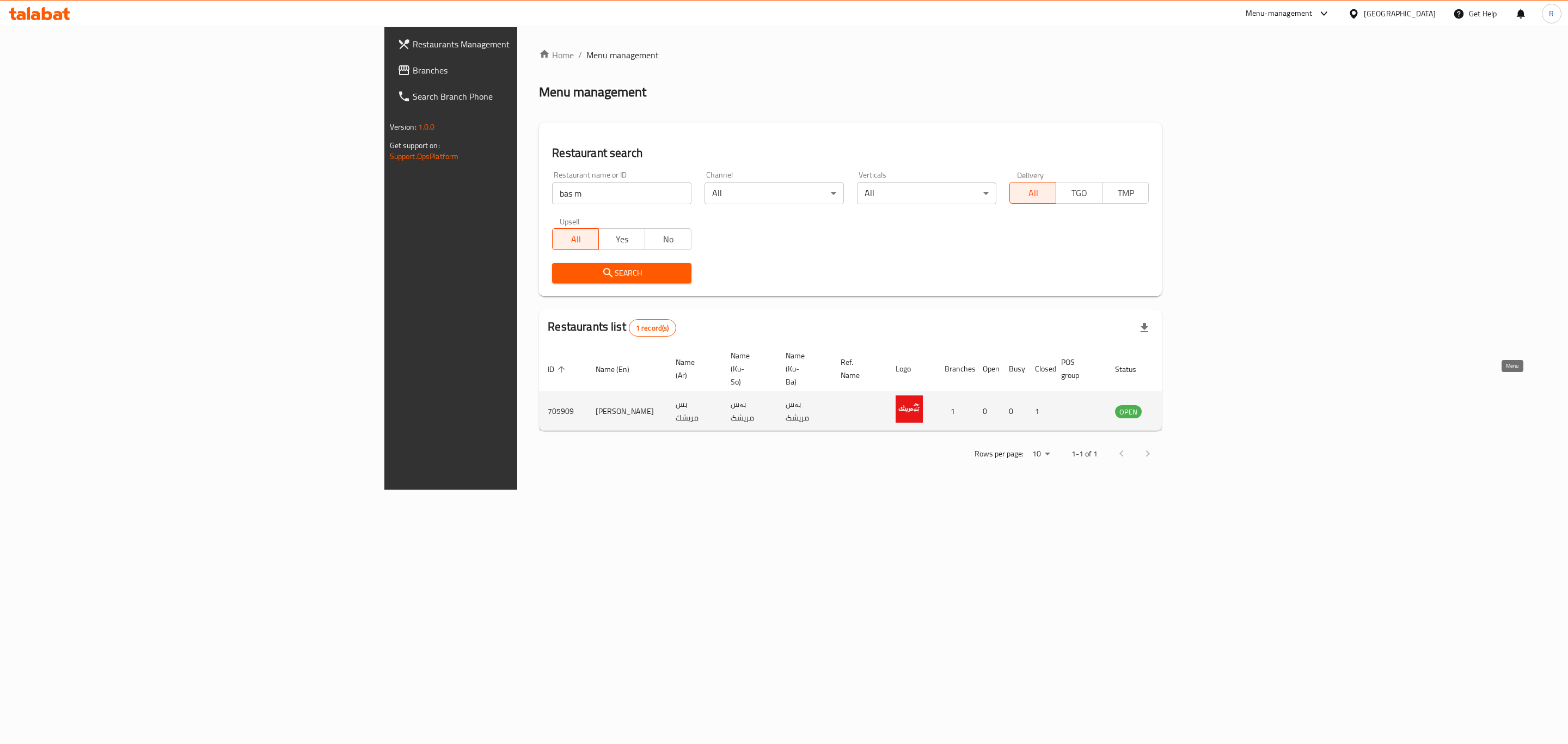
click at [1185, 407] on icon "enhanced table" at bounding box center [1179, 411] width 12 height 9
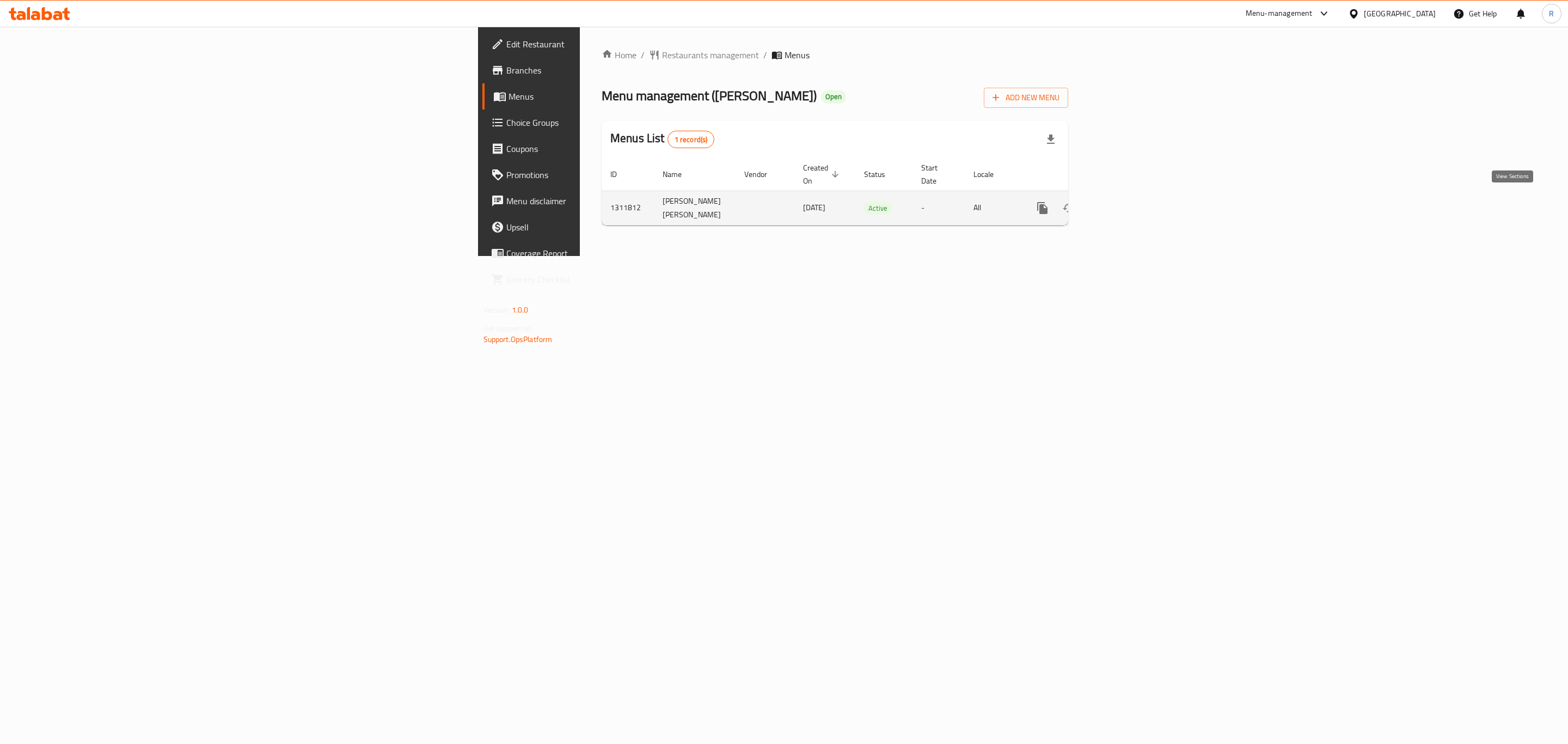
click at [1126, 205] on icon "enhanced table" at bounding box center [1121, 208] width 10 height 10
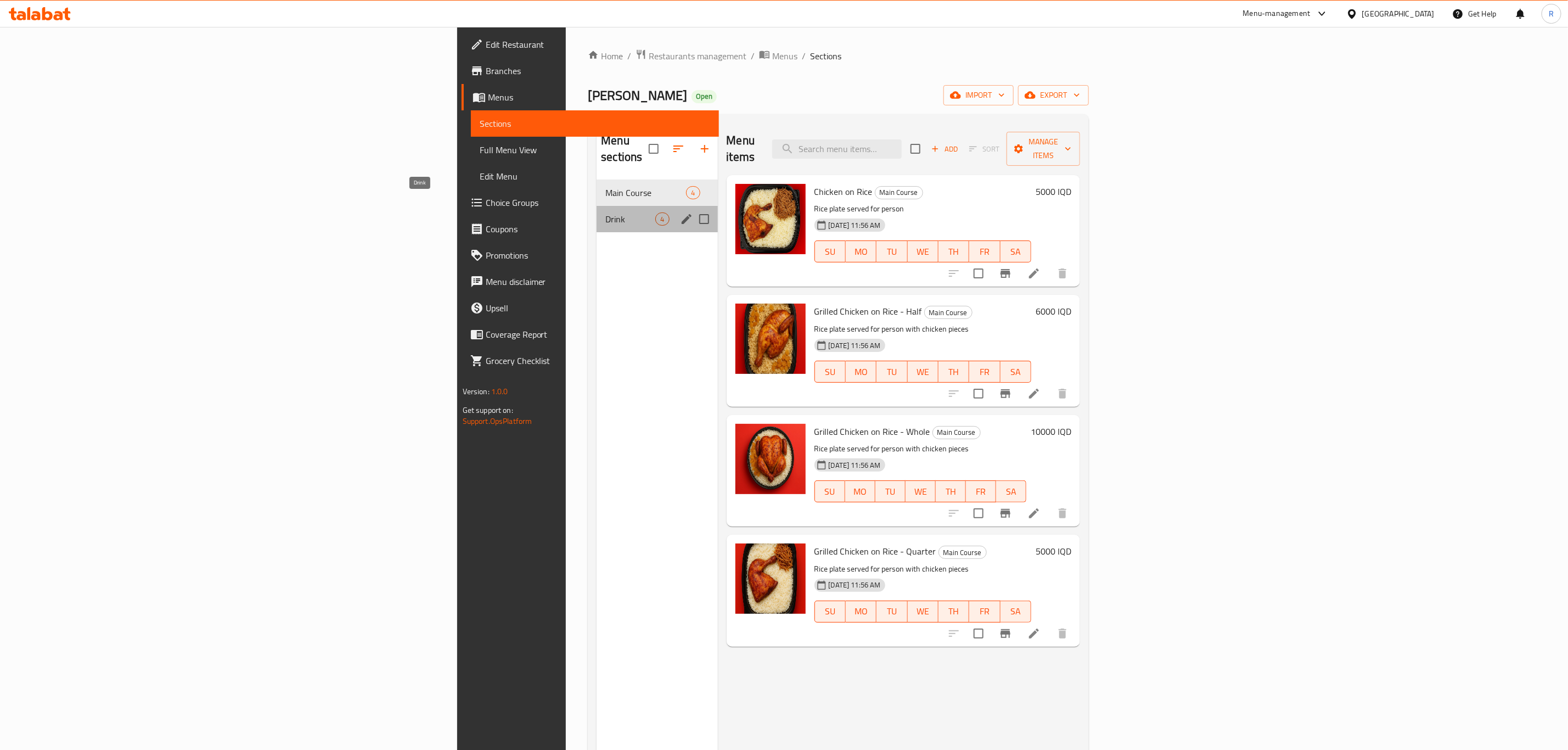
click at [605, 212] on span "Drink" at bounding box center [630, 219] width 50 height 13
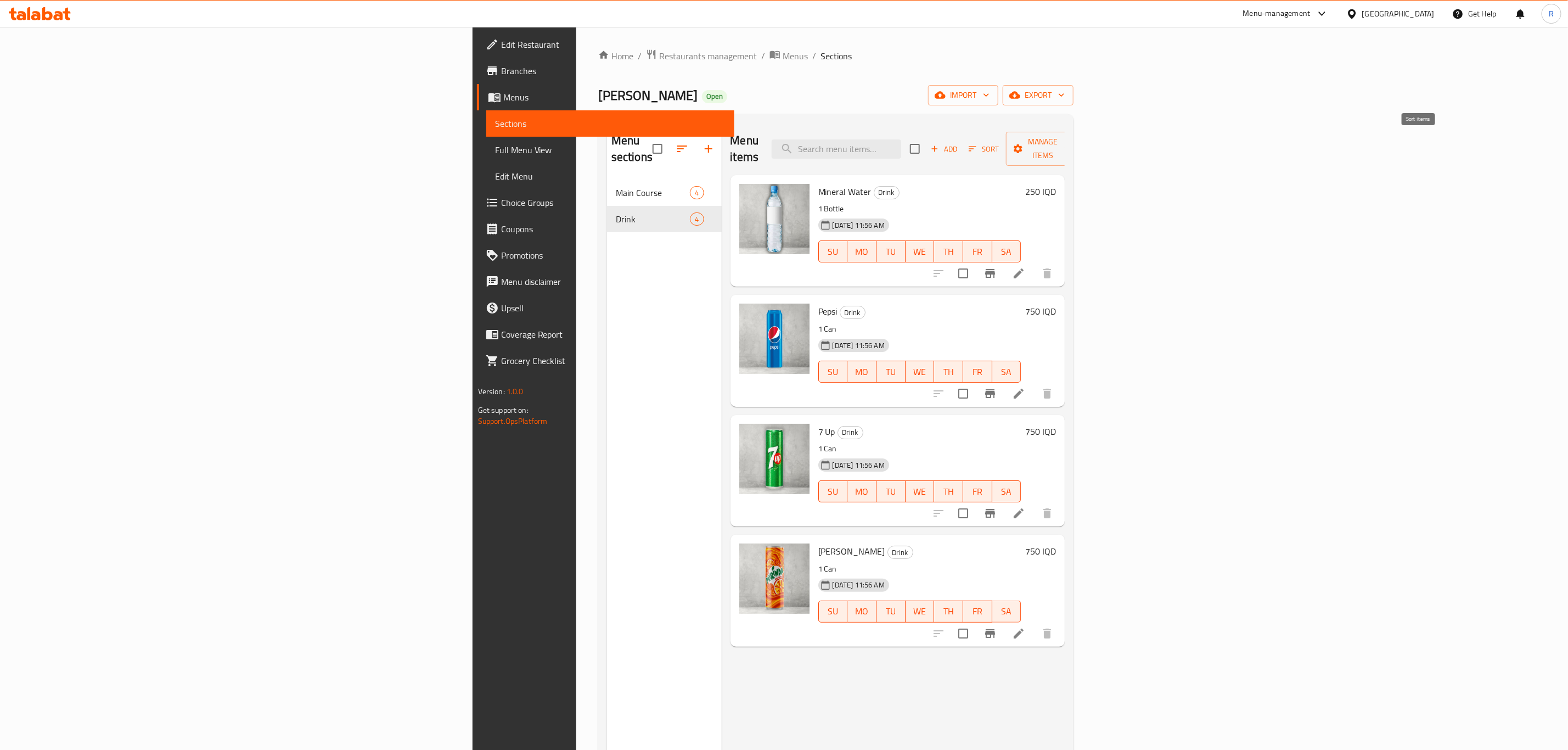
click at [977, 144] on icon "button" at bounding box center [973, 149] width 10 height 10
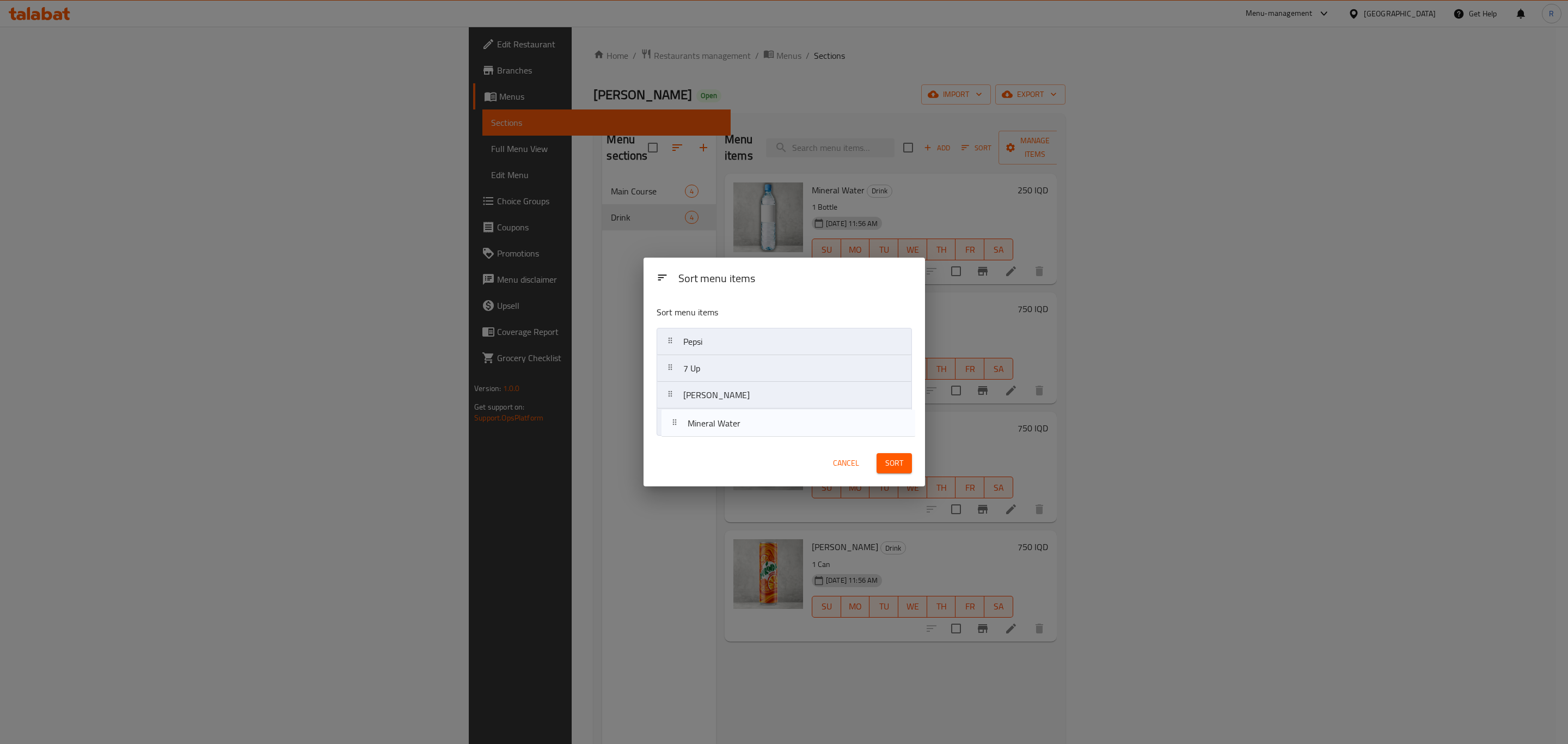
drag, startPoint x: 701, startPoint y: 335, endPoint x: 704, endPoint y: 427, distance: 92.0
click at [705, 427] on nav "Mineral Water Pepsi 7 Up Mirinda Orange" at bounding box center [784, 382] width 255 height 108
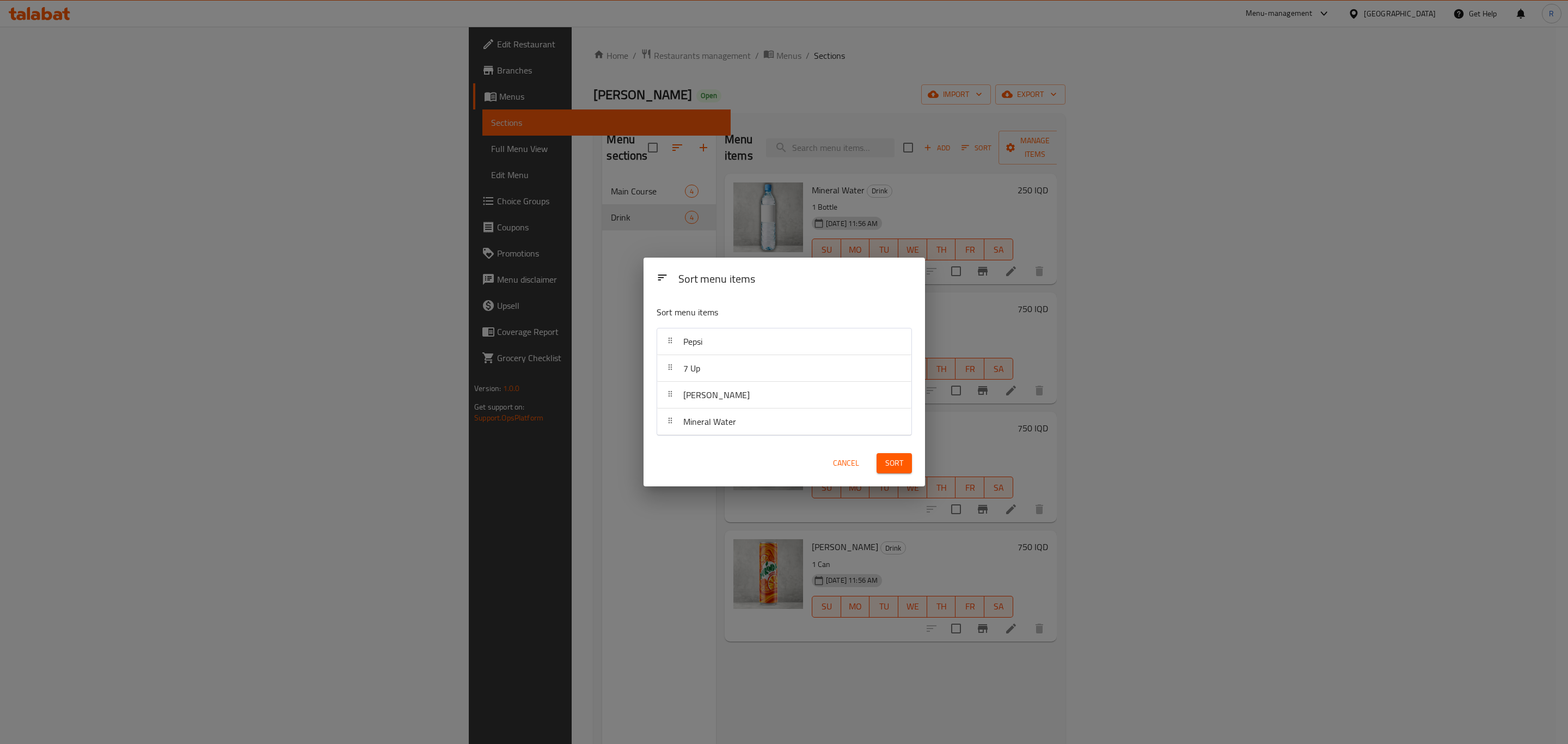
click at [885, 459] on span "Sort" at bounding box center [894, 462] width 18 height 13
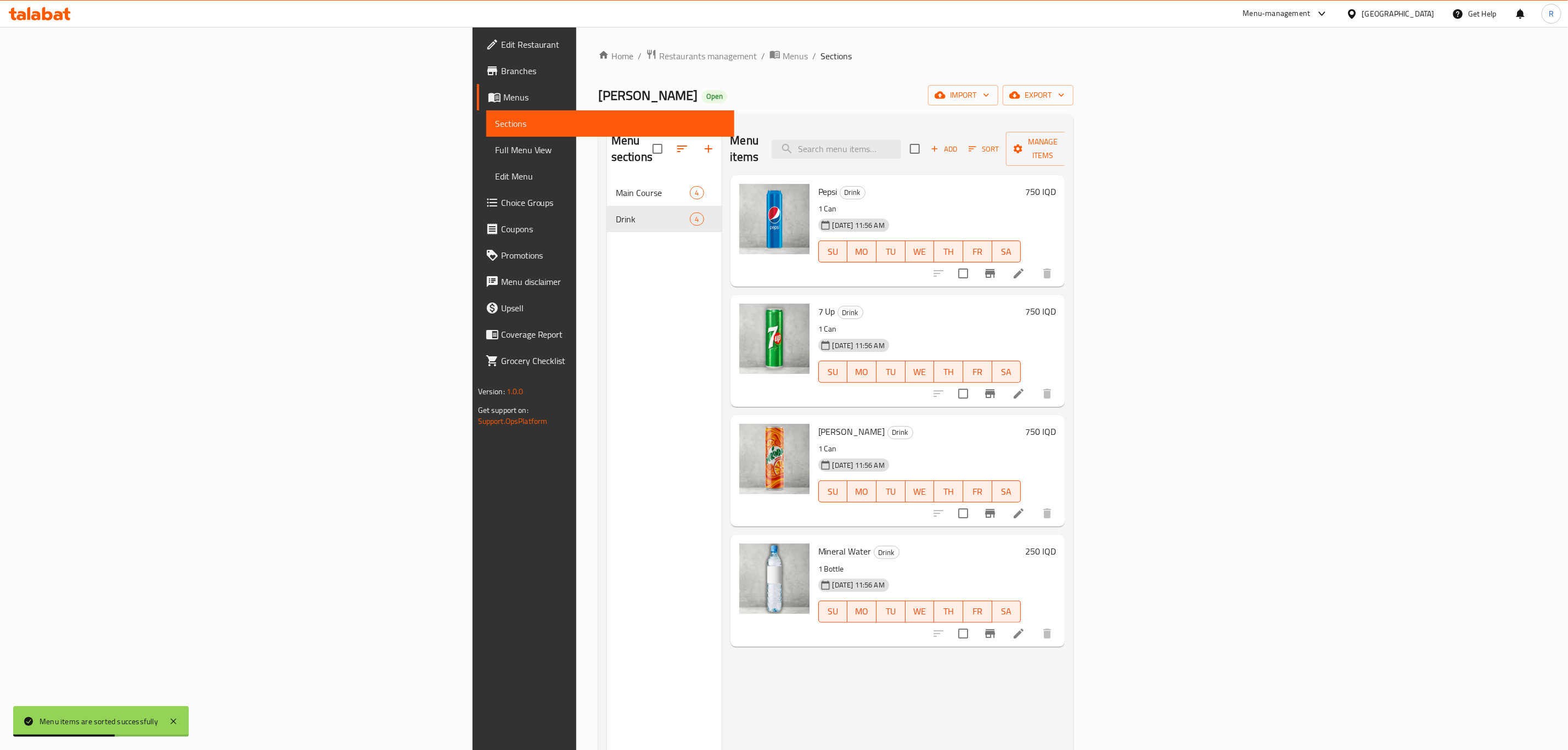
click at [814, 670] on div "Menu items Add Sort Manage items Pepsi Drink 1 Can 15-09-2025 11:56 AM SU MO TU…" at bounding box center [893, 498] width 344 height 750
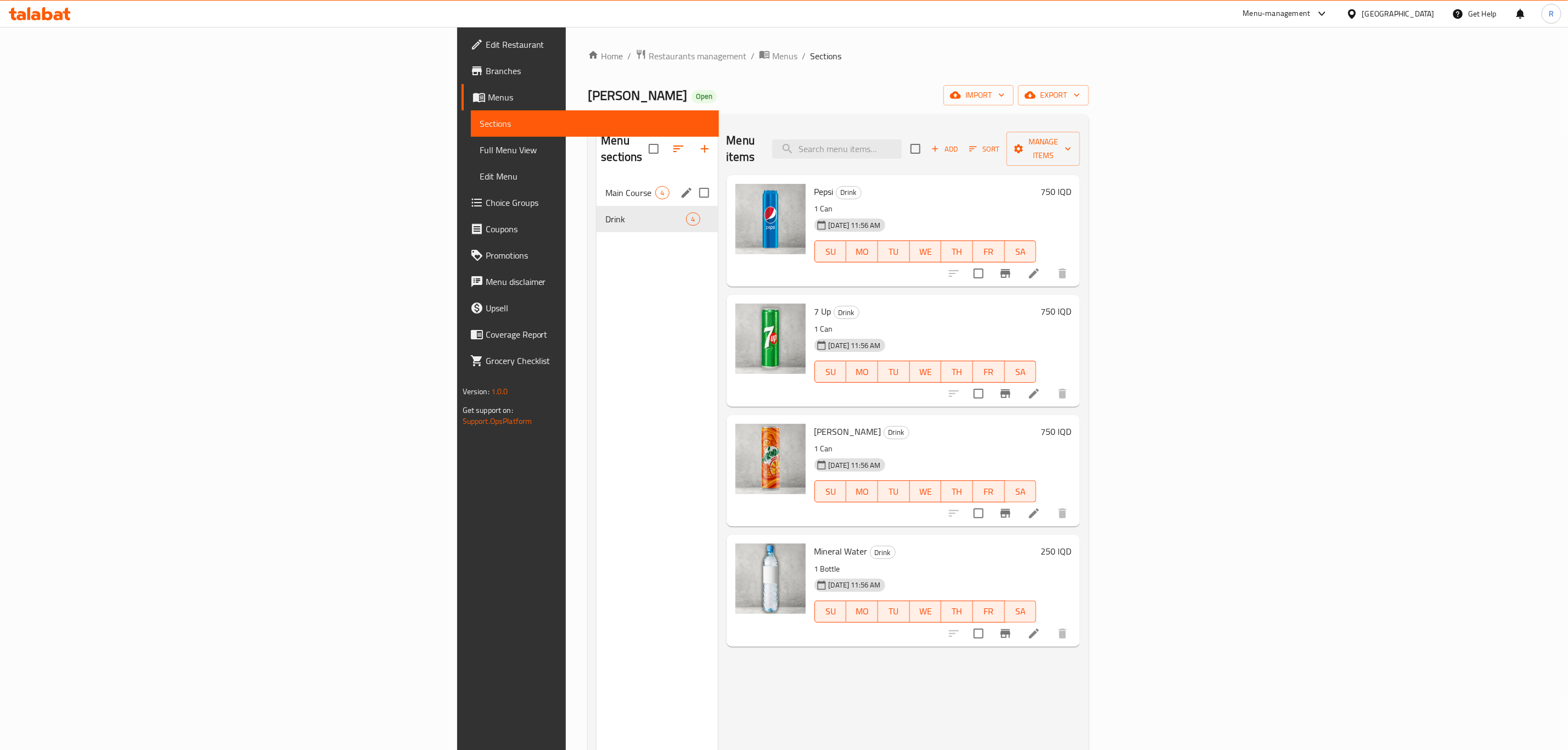
click at [605, 186] on span "Main Course" at bounding box center [630, 192] width 50 height 13
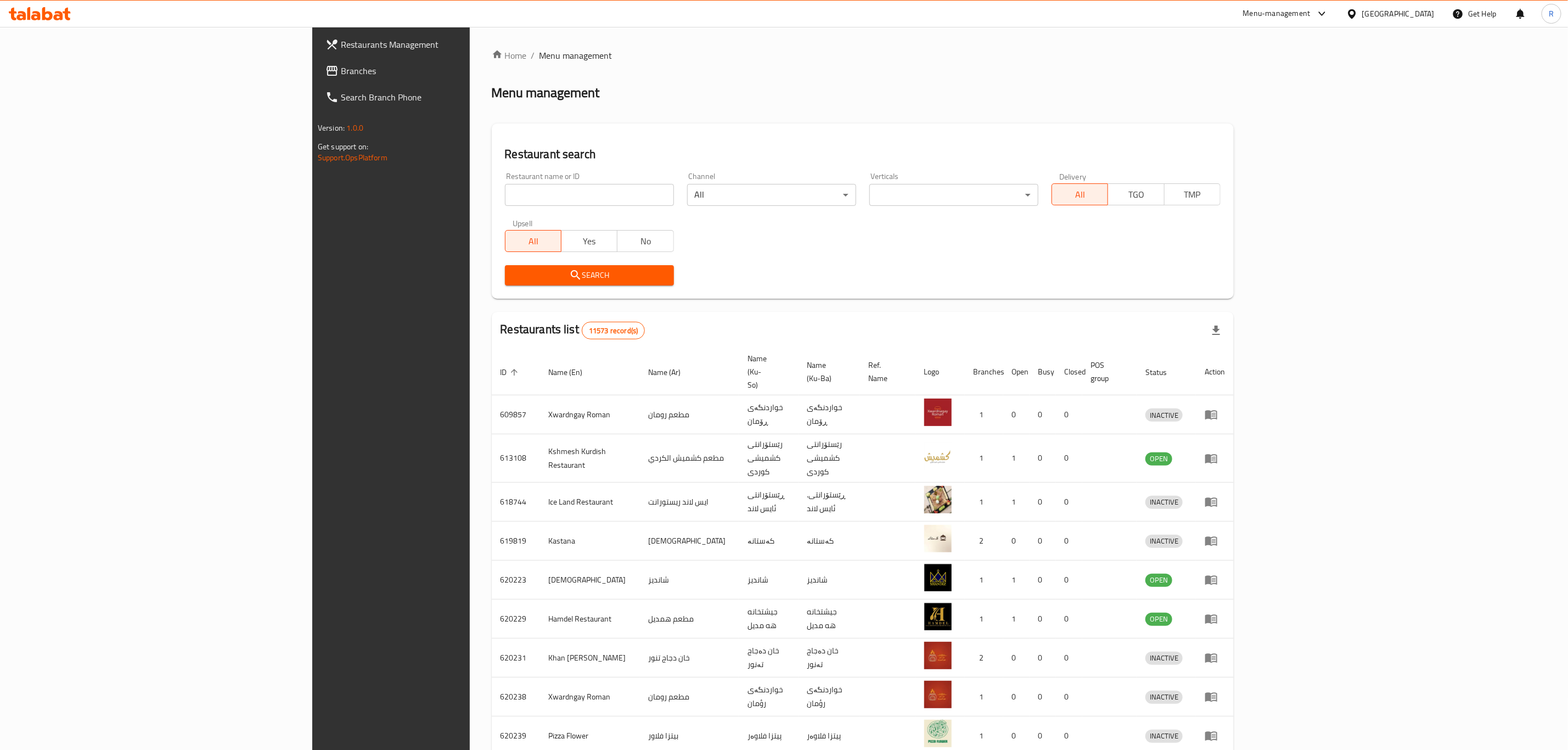
click at [505, 202] on input "search" at bounding box center [589, 194] width 169 height 22
click at [505, 202] on input "b" at bounding box center [589, 194] width 169 height 22
type input "bas m"
click at [514, 270] on span "Search" at bounding box center [590, 275] width 152 height 14
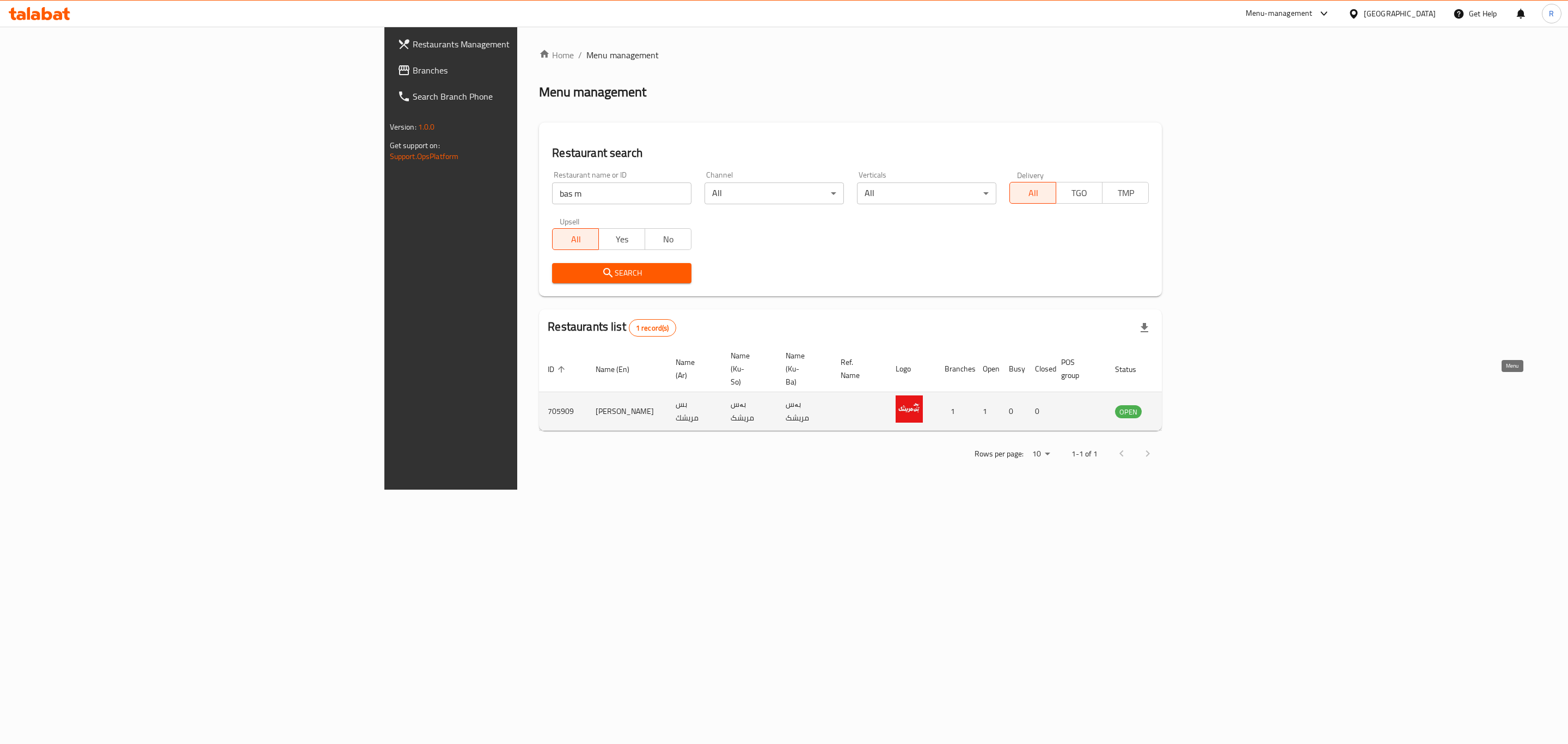
click at [1186, 404] on icon "enhanced table" at bounding box center [1179, 411] width 13 height 13
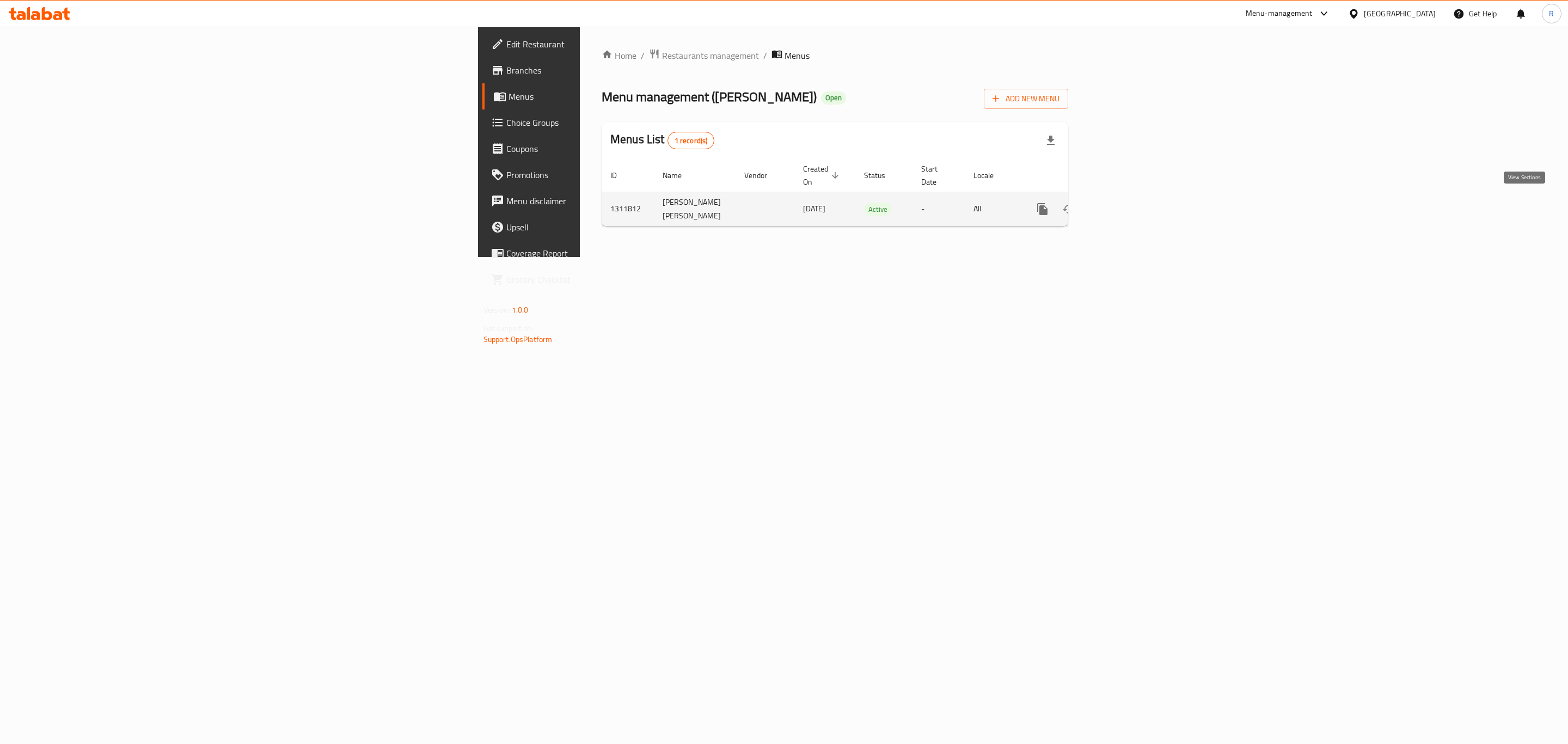
click at [1128, 203] on icon "enhanced table" at bounding box center [1121, 209] width 13 height 13
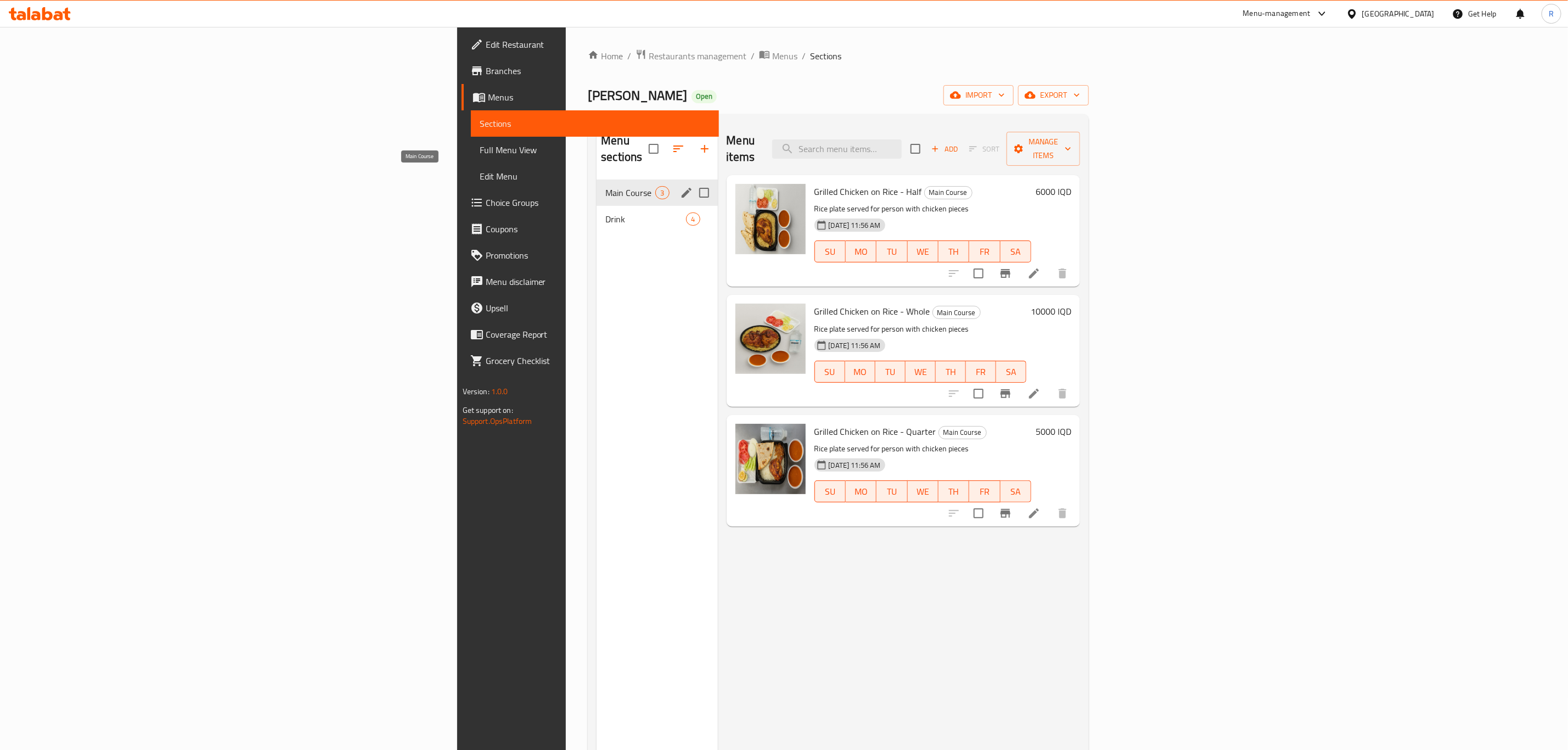
click at [605, 186] on span "Main Course" at bounding box center [630, 192] width 50 height 13
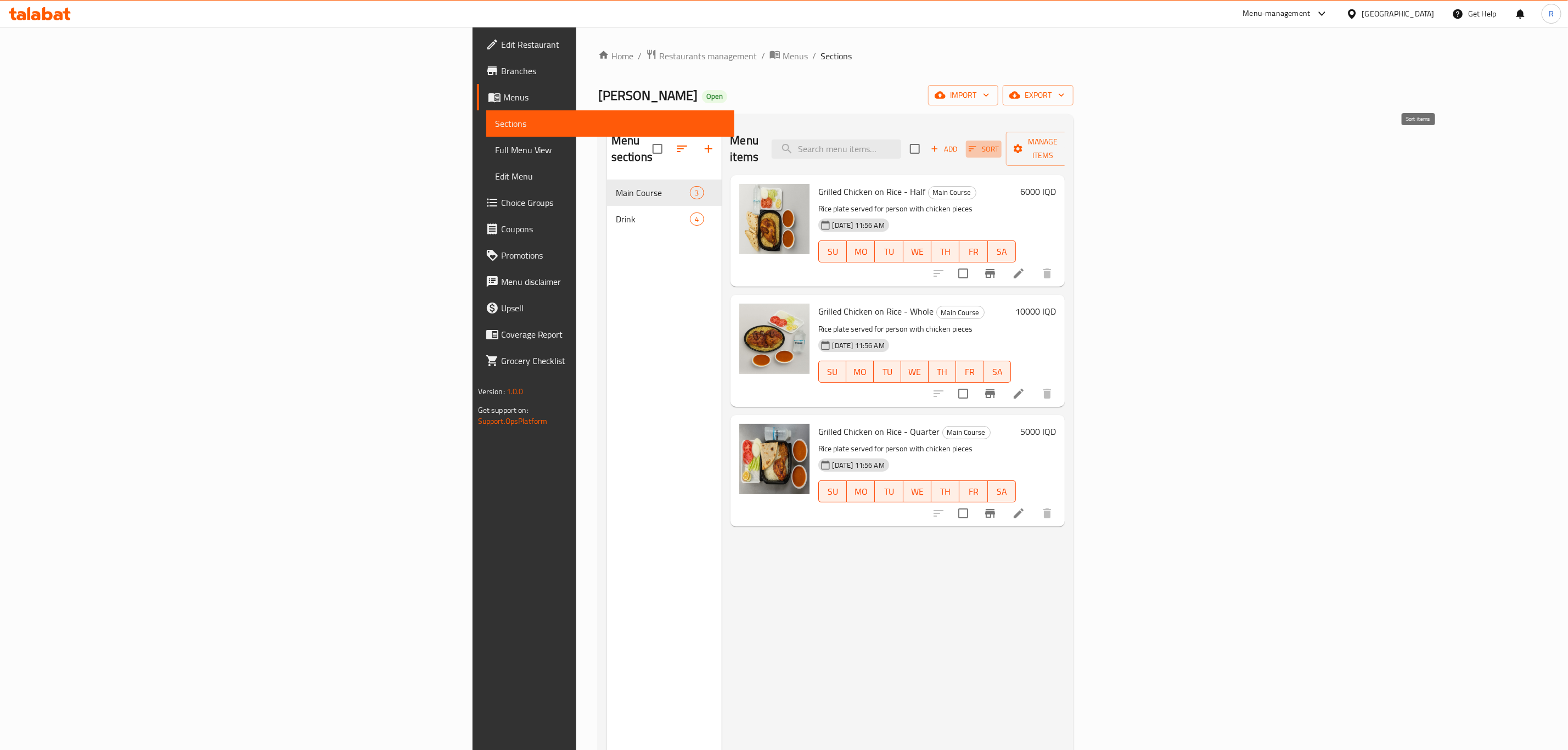
click at [977, 147] on icon "button" at bounding box center [973, 149] width 8 height 5
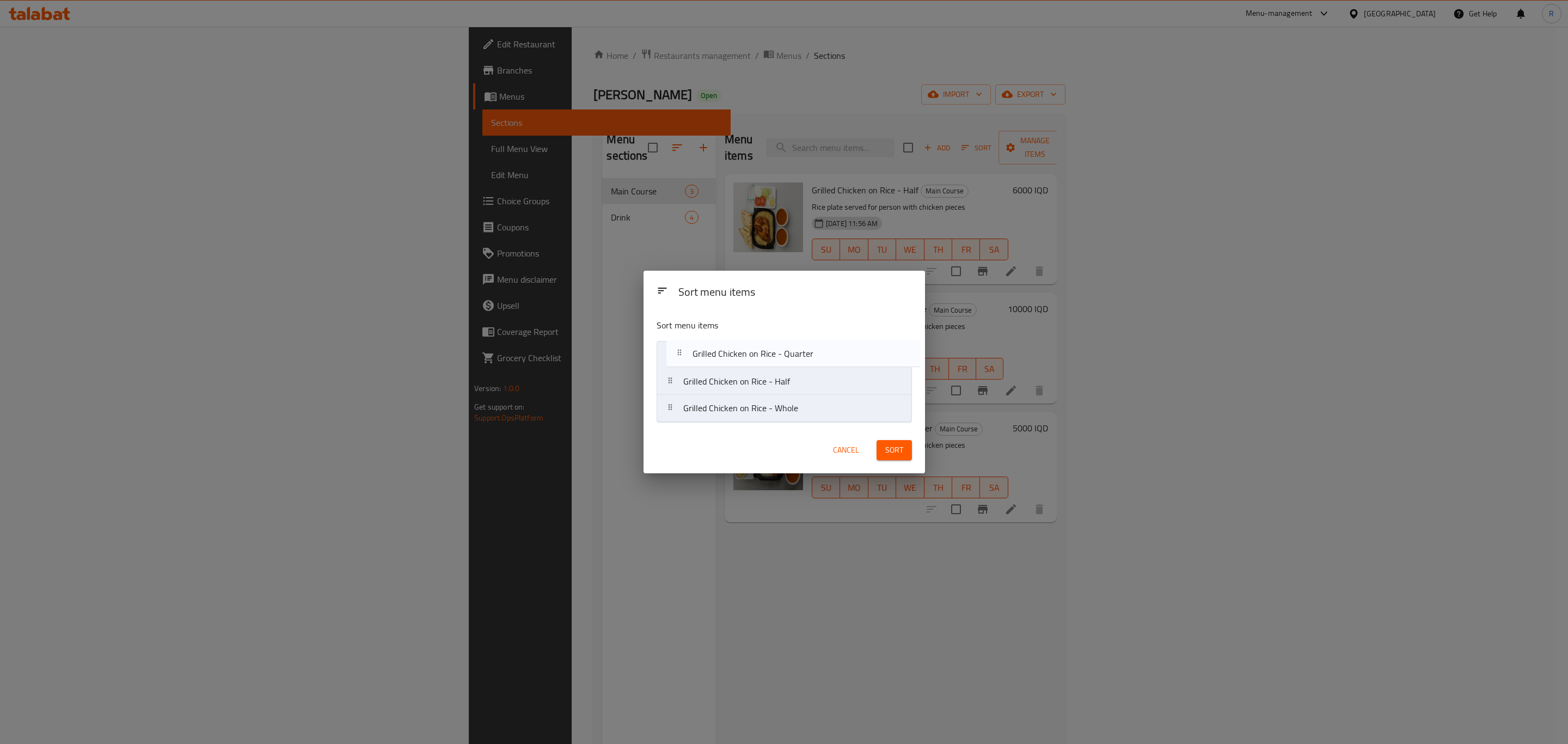
drag, startPoint x: 742, startPoint y: 411, endPoint x: 750, endPoint y: 351, distance: 60.5
click at [750, 351] on nav "Grilled Chicken on Rice - Half Grilled Chicken on Rice - Whole Grilled Chicken …" at bounding box center [784, 382] width 255 height 81
click at [889, 445] on span "Sort" at bounding box center [894, 450] width 18 height 13
